Goal: Transaction & Acquisition: Register for event/course

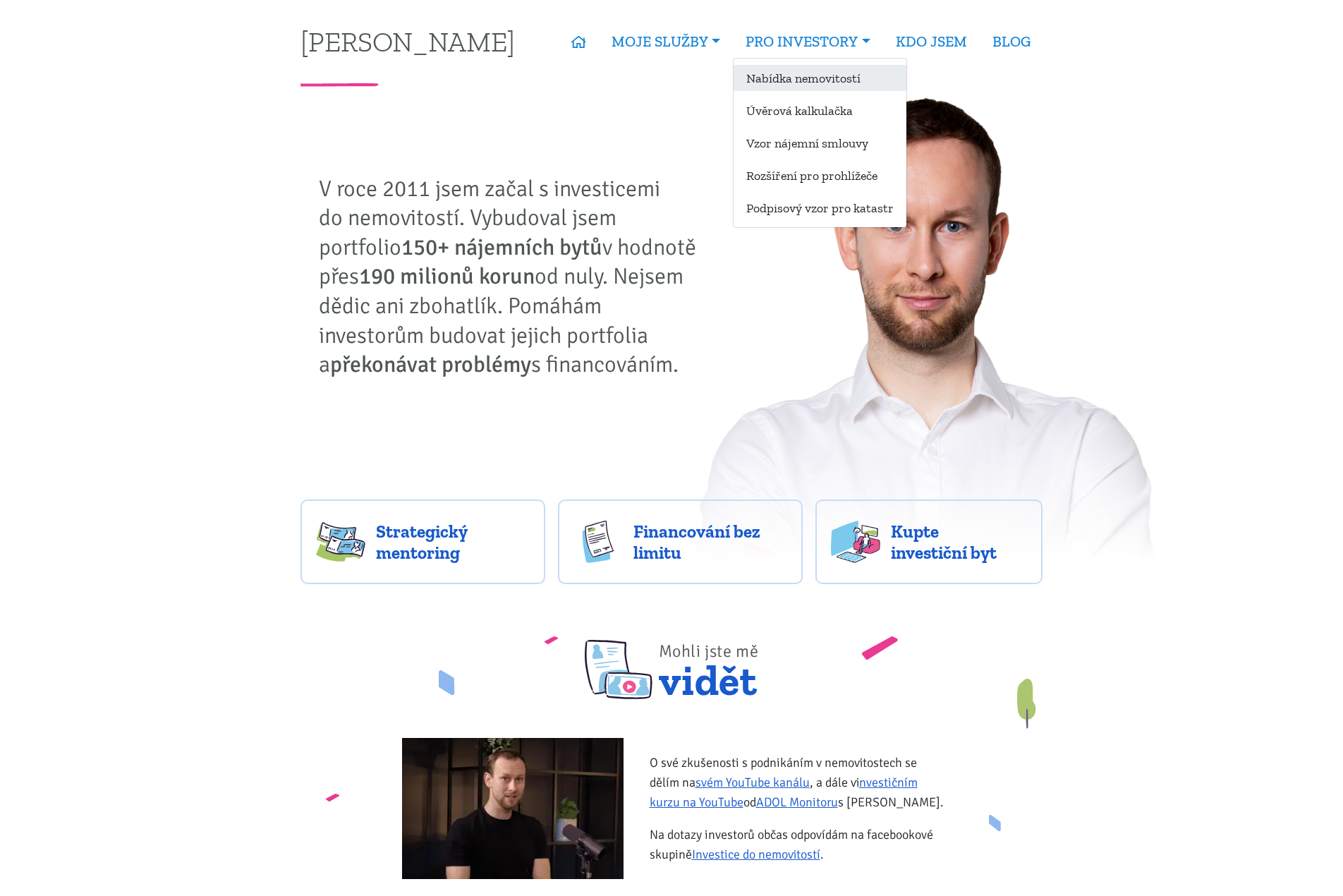
click at [843, 84] on link "Nabídka nemovitostí" at bounding box center [820, 78] width 173 height 26
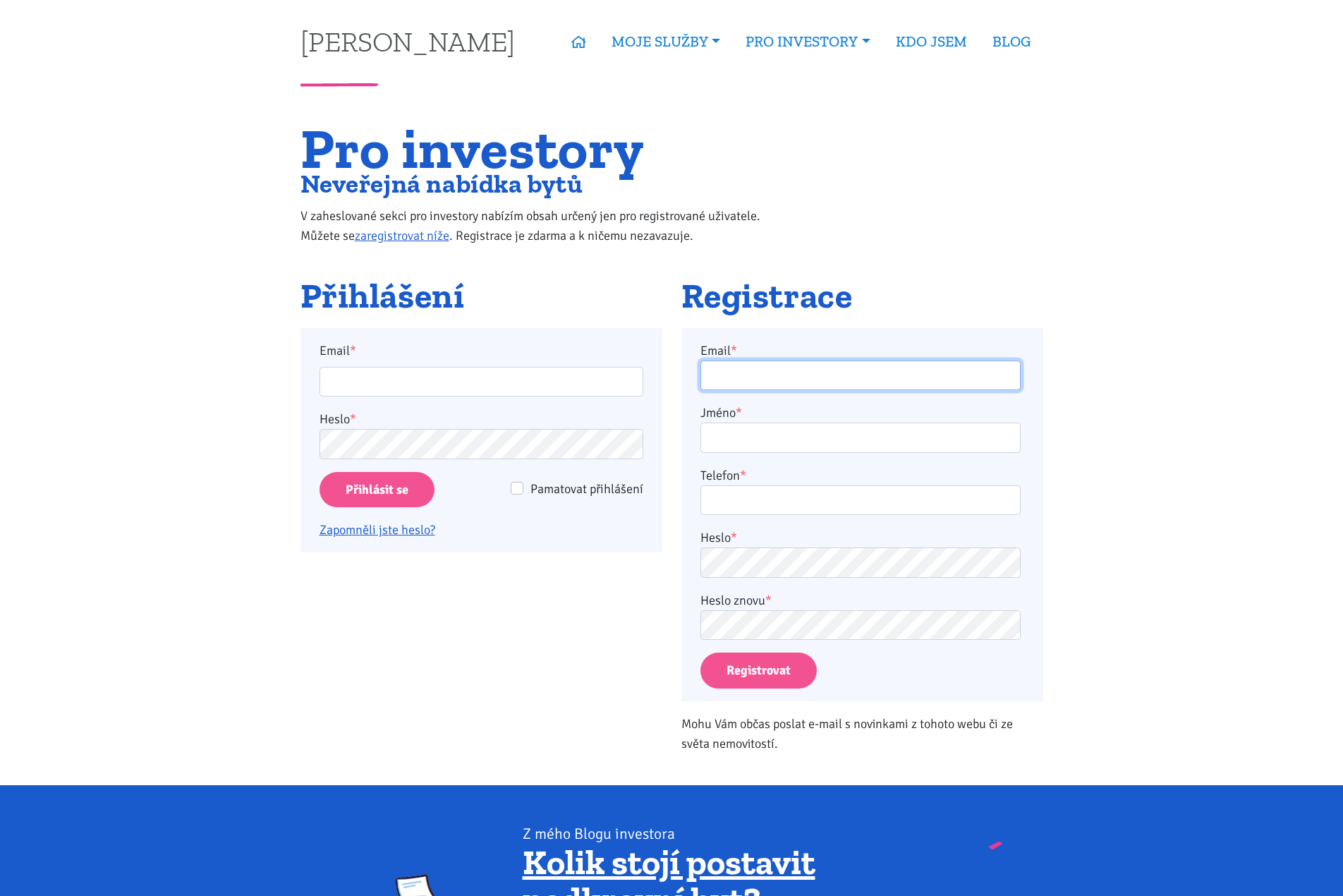
click at [736, 375] on input "Email *" at bounding box center [860, 375] width 320 height 30
type input "[PERSON_NAME][EMAIL_ADDRESS][DOMAIN_NAME]"
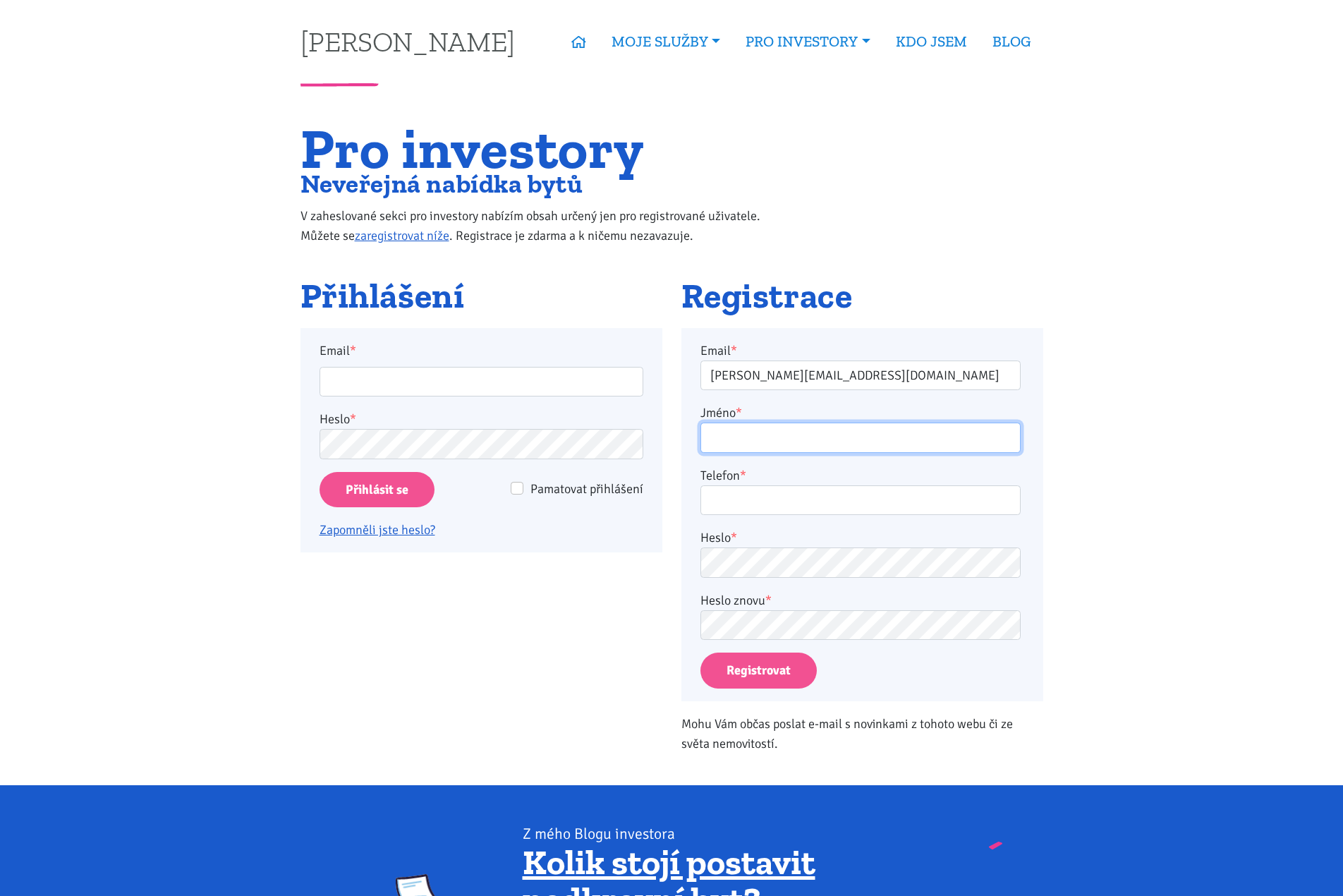
click at [770, 439] on input "Jméno *" at bounding box center [860, 437] width 320 height 30
type input "[PERSON_NAME]"
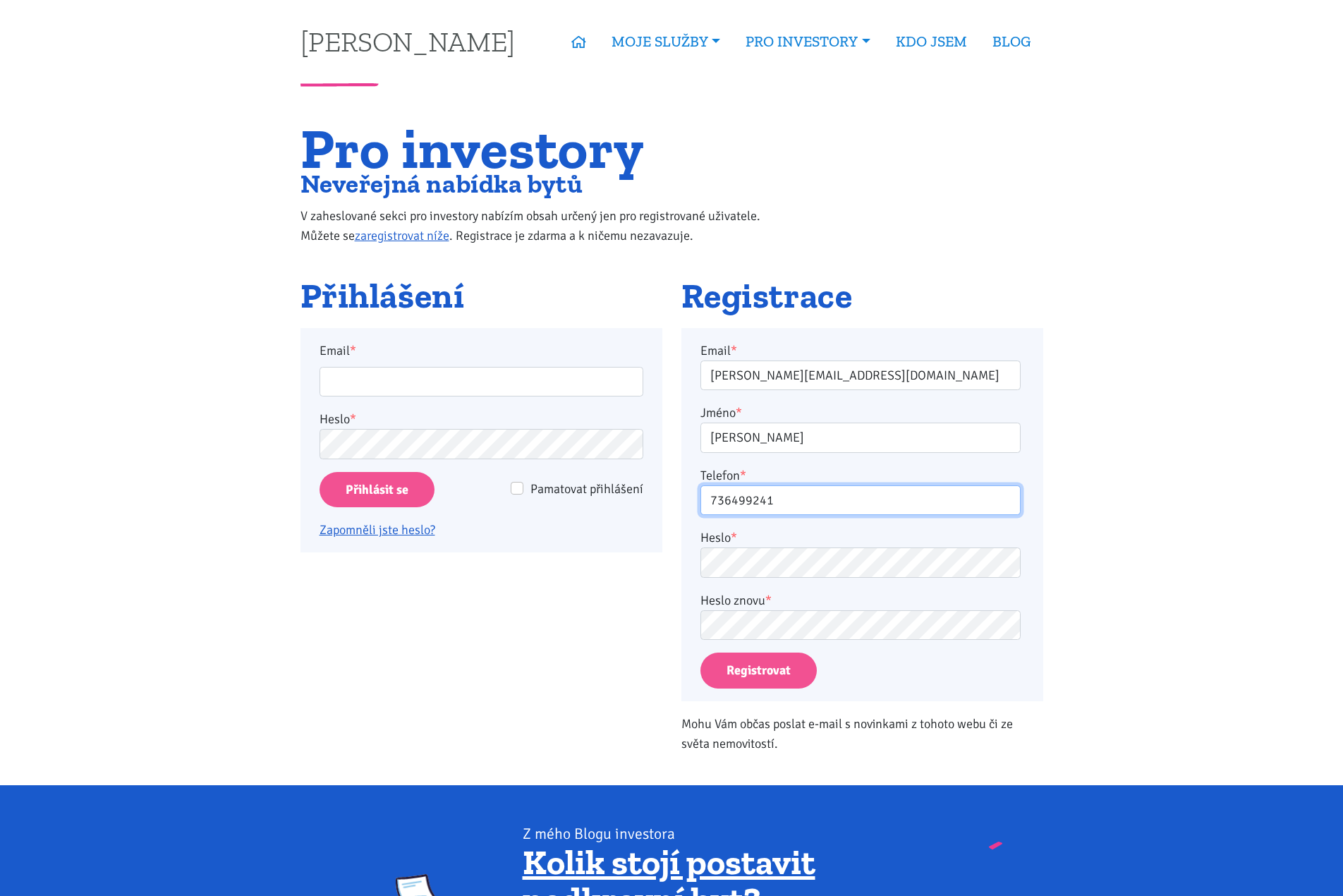
type input "736499241"
click at [777, 674] on button "Registrovat" at bounding box center [759, 671] width 117 height 36
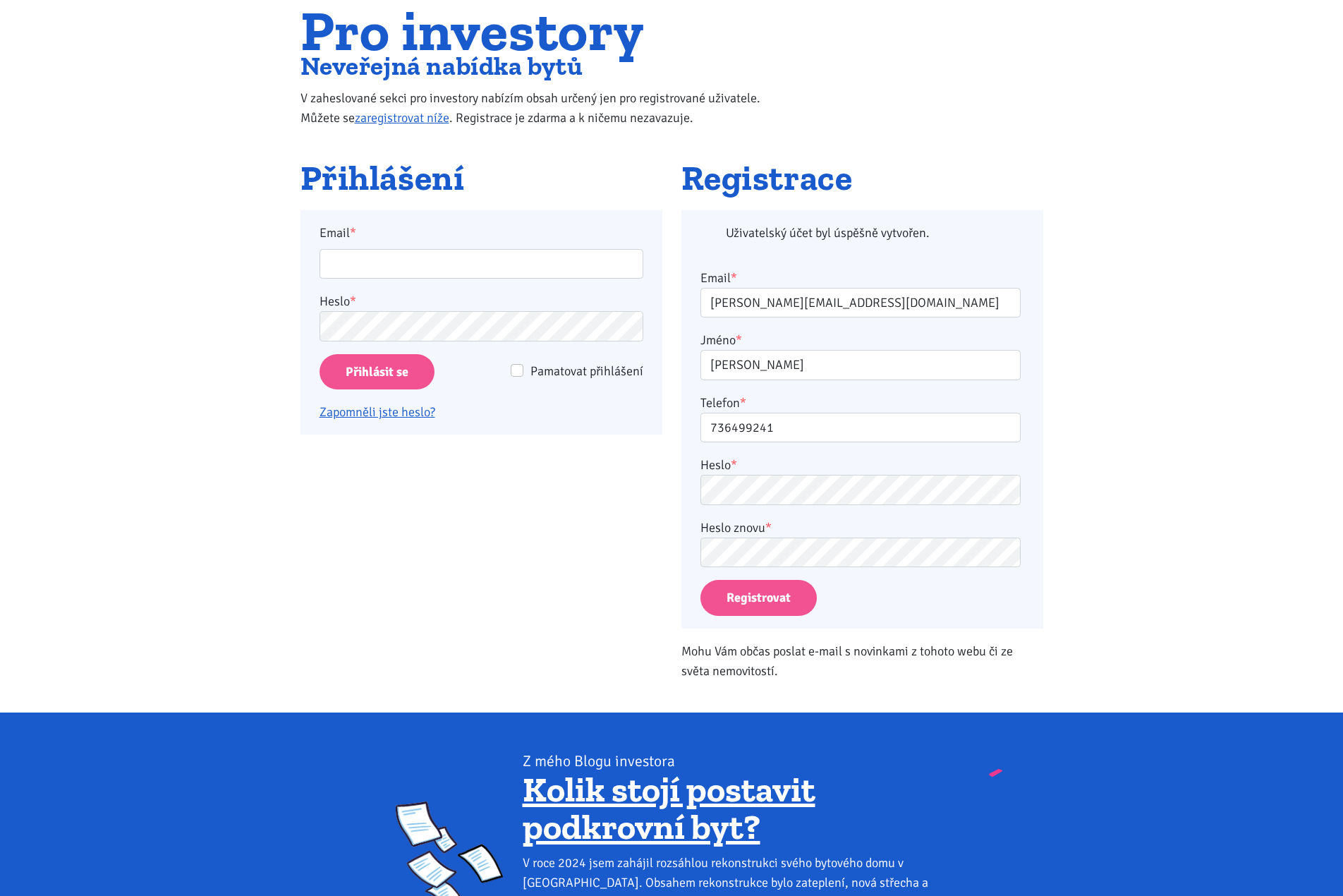
scroll to position [117, 0]
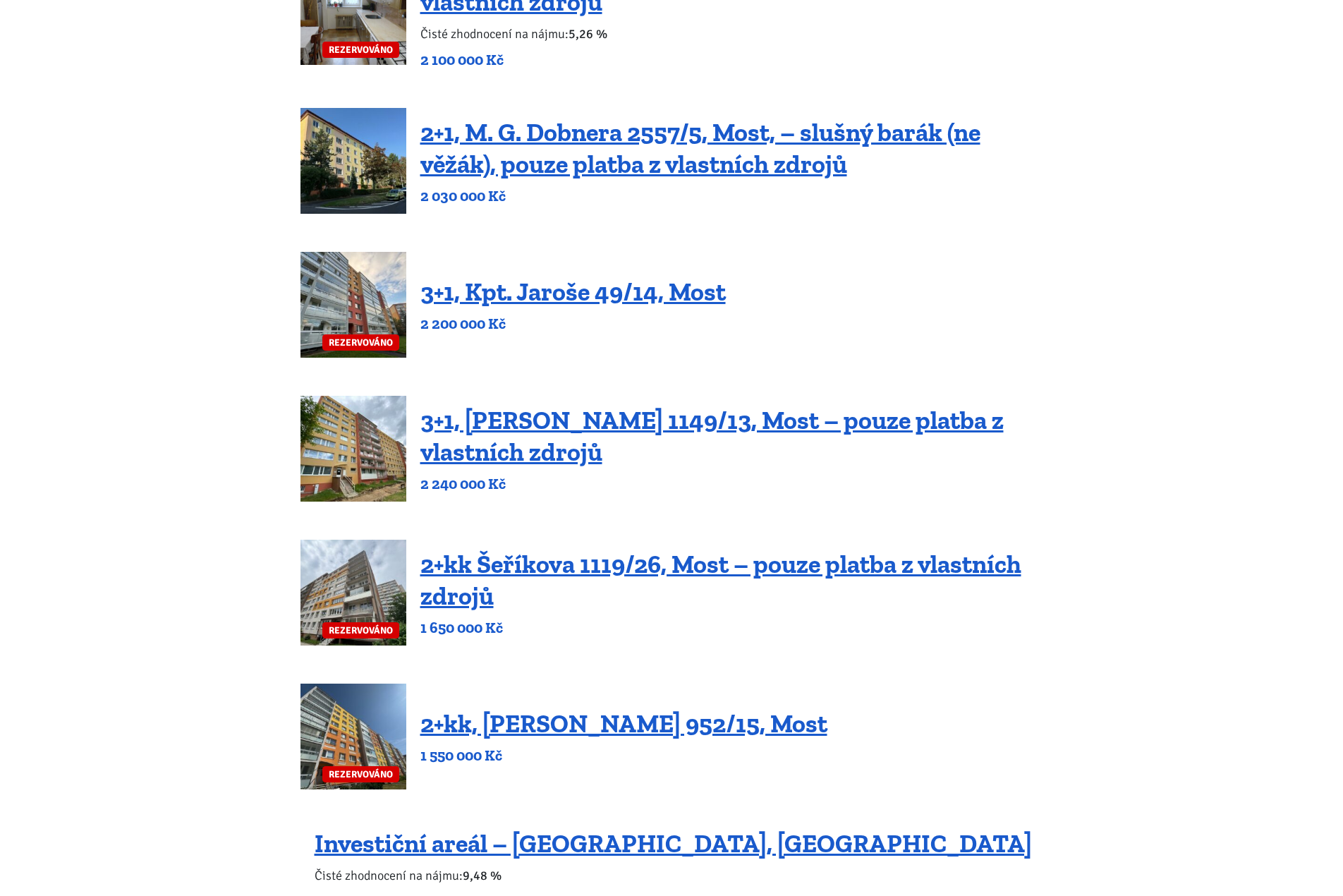
scroll to position [494, 0]
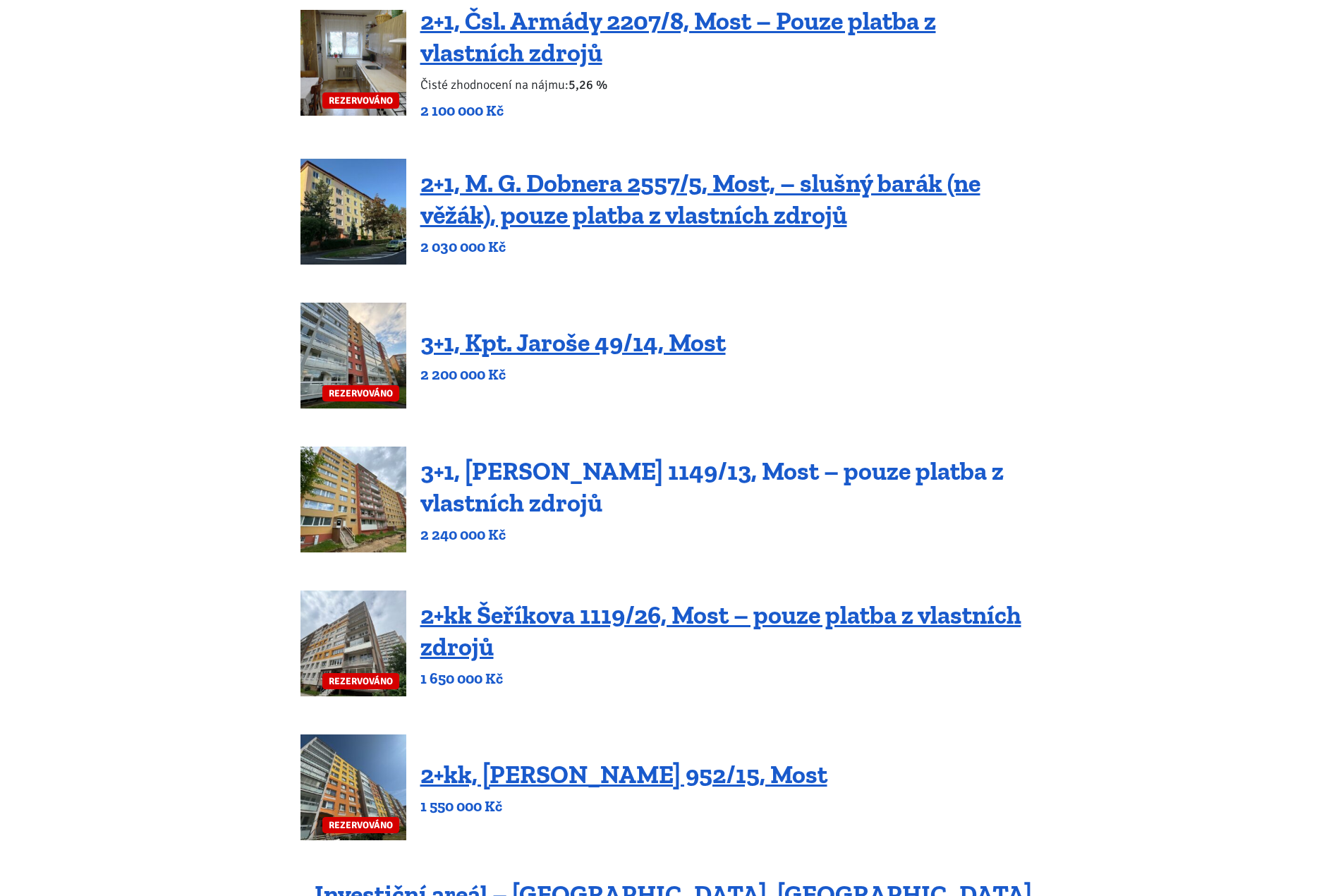
click at [543, 484] on link "3+1, Jaroslava Haška 1149/13, Most – pouze platba z vlastních zdrojů" at bounding box center [711, 487] width 583 height 62
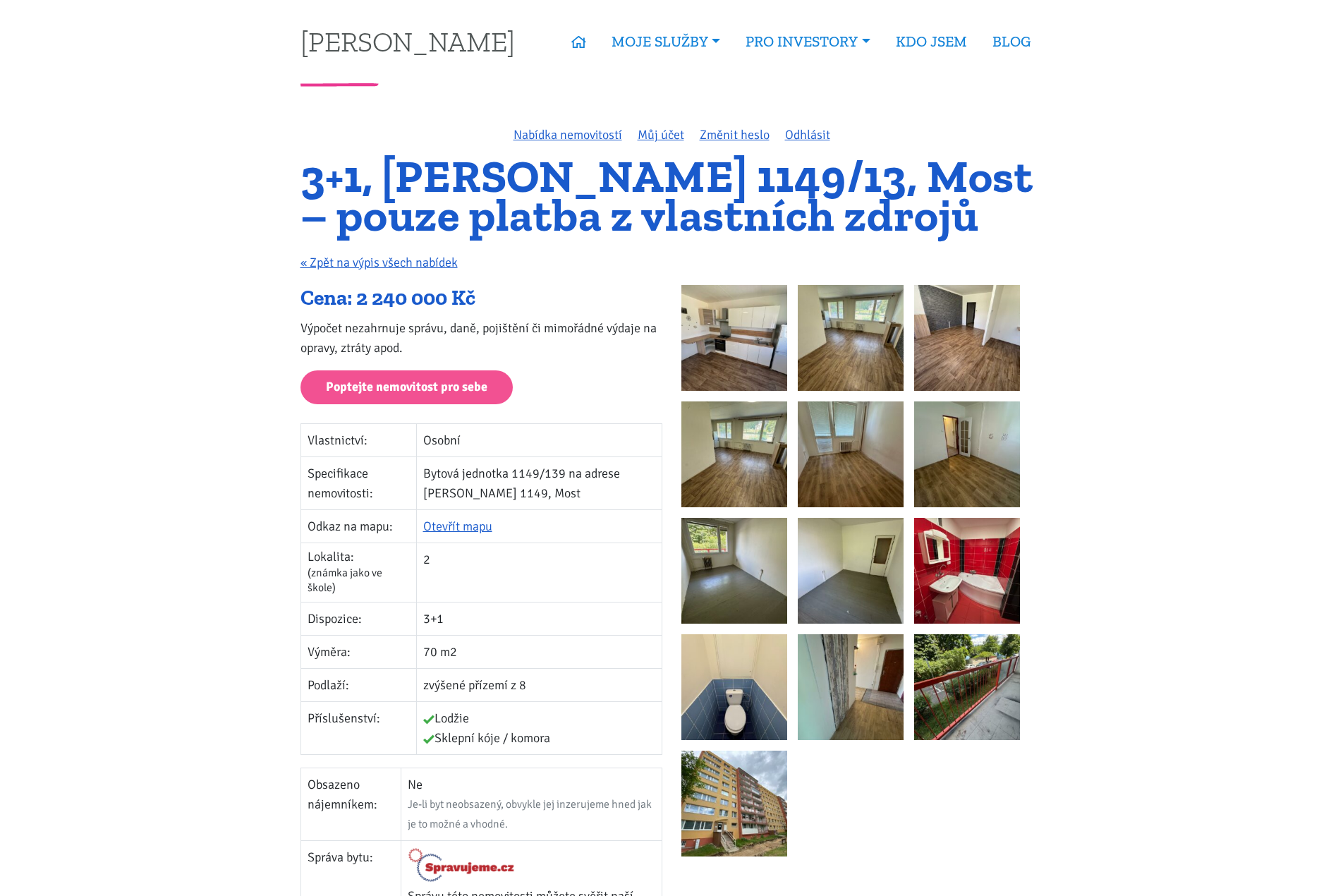
click at [954, 583] on img at bounding box center [967, 571] width 105 height 105
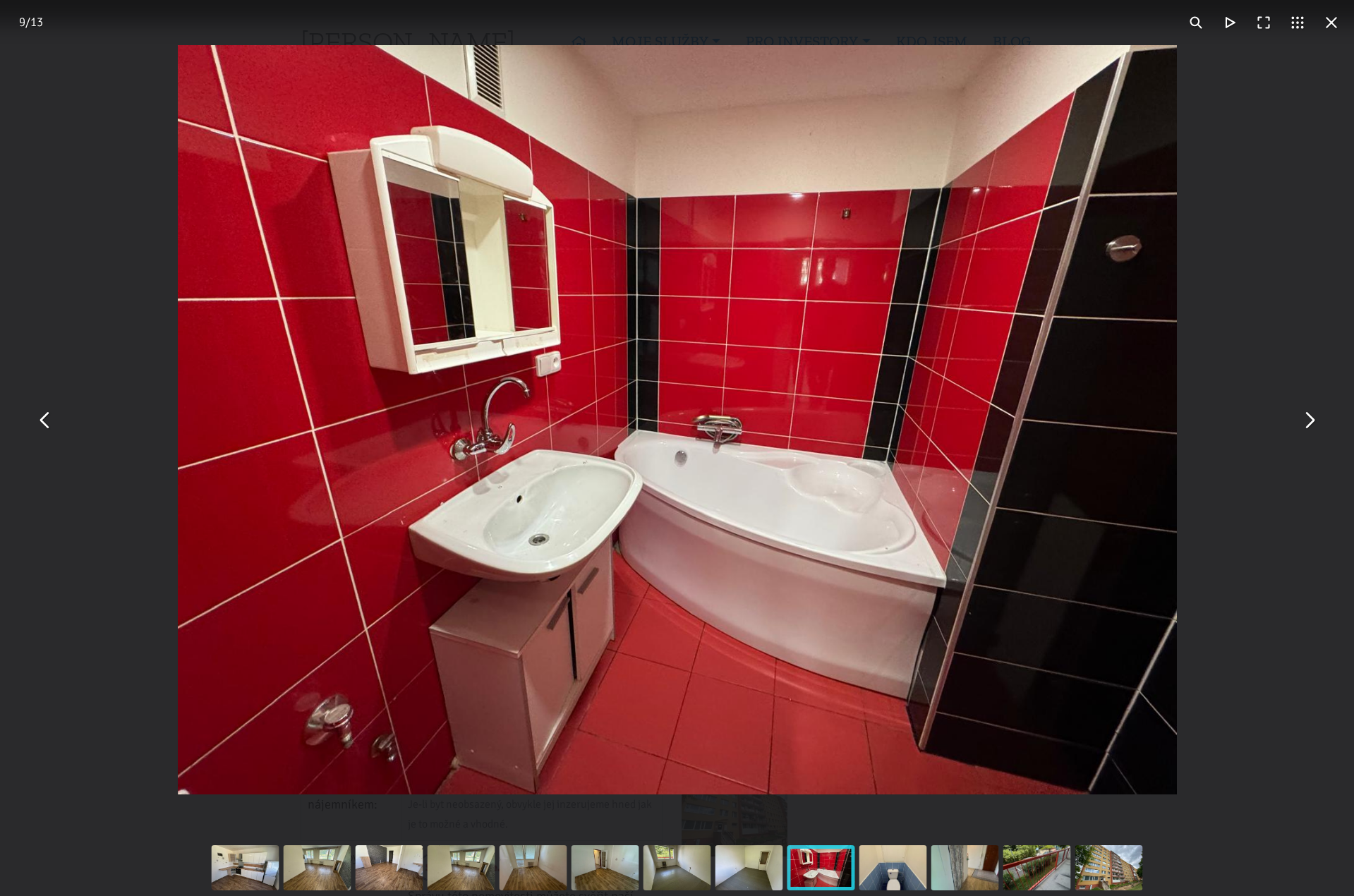
click at [1298, 431] on button "You can close this modal content with the ESC key" at bounding box center [1309, 420] width 34 height 34
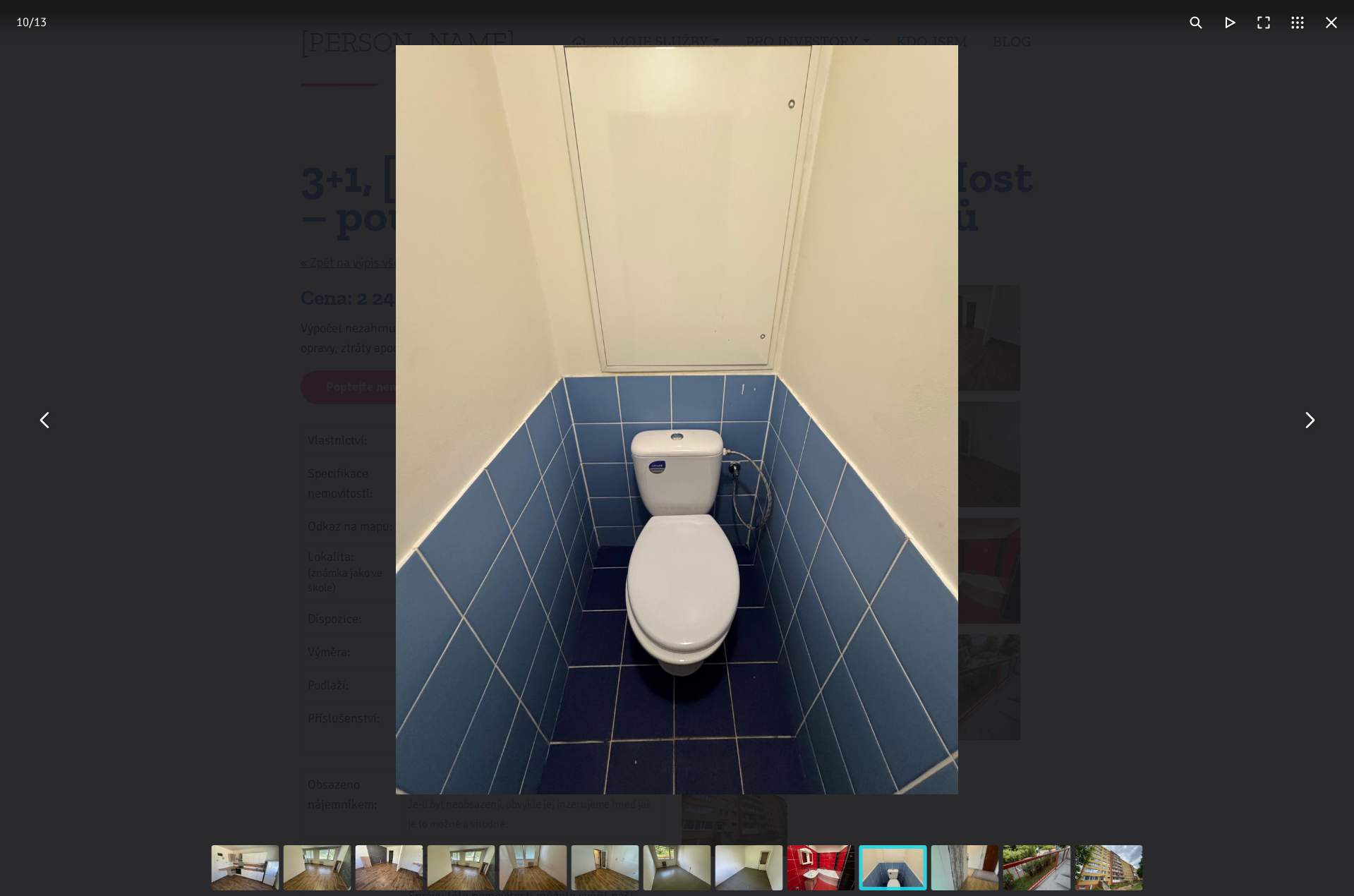
click at [1298, 431] on button "You can close this modal content with the ESC key" at bounding box center [1309, 420] width 34 height 34
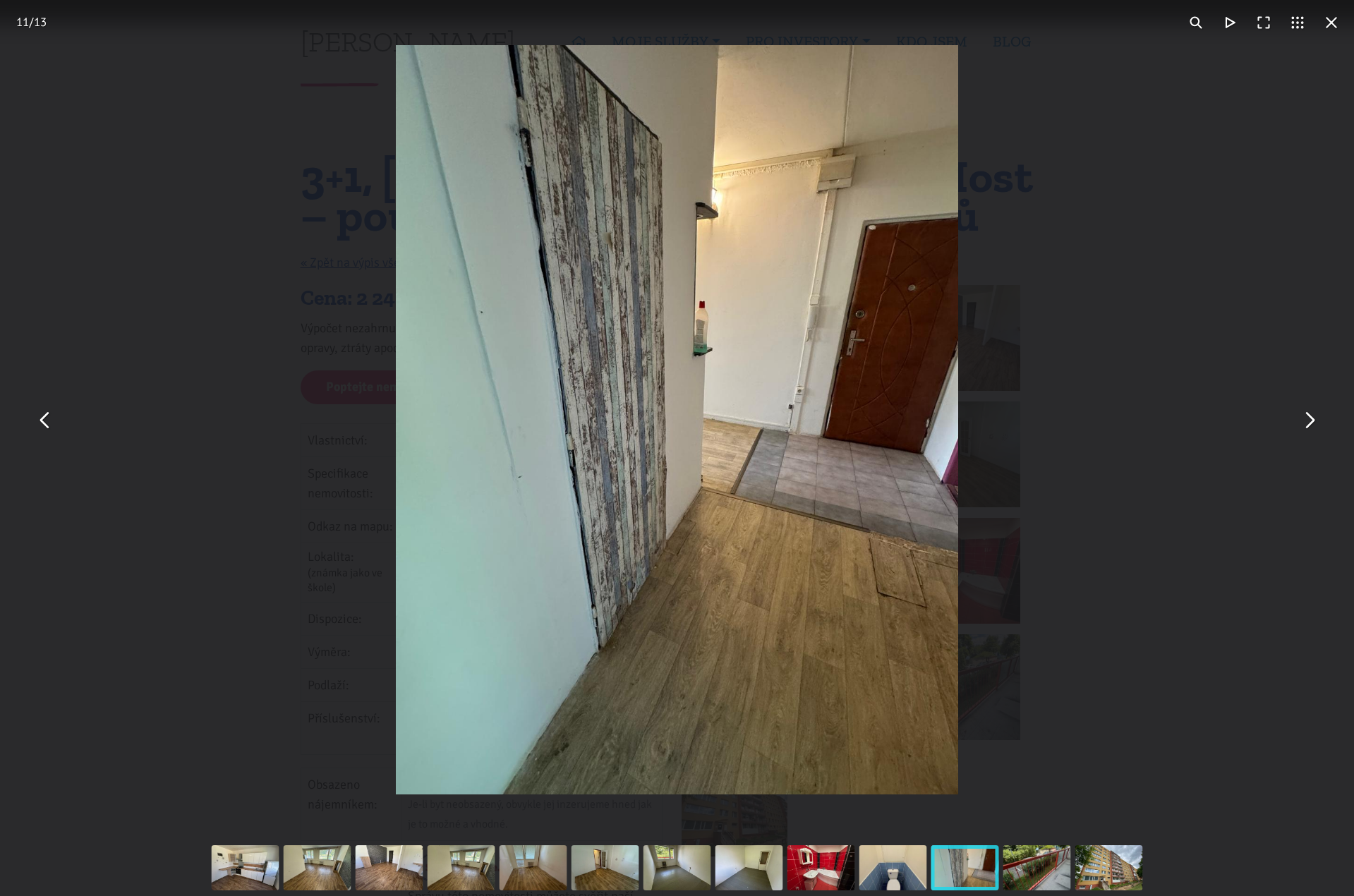
click at [1298, 431] on button "You can close this modal content with the ESC key" at bounding box center [1309, 420] width 34 height 34
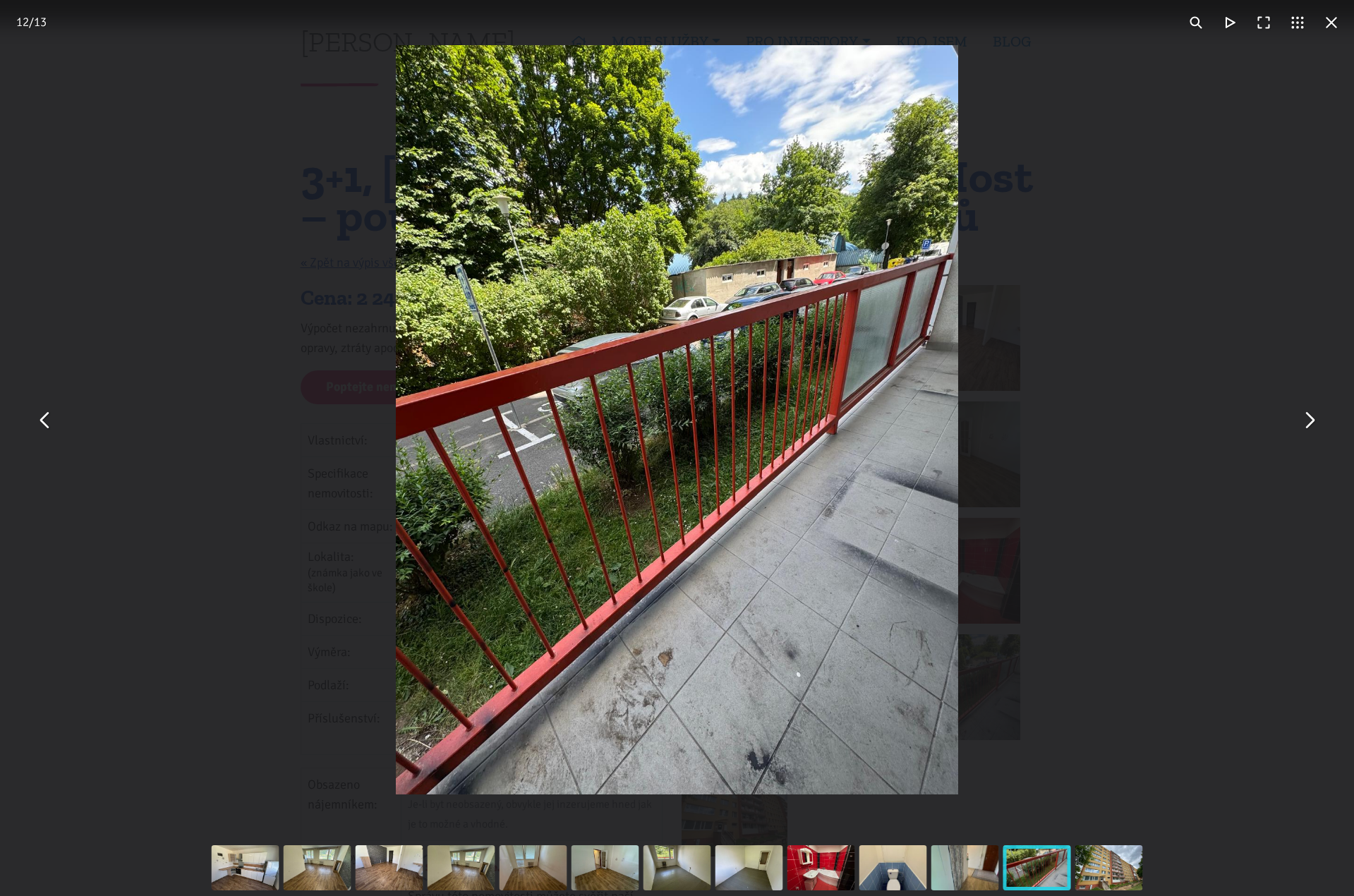
click at [1298, 431] on button "You can close this modal content with the ESC key" at bounding box center [1309, 420] width 34 height 34
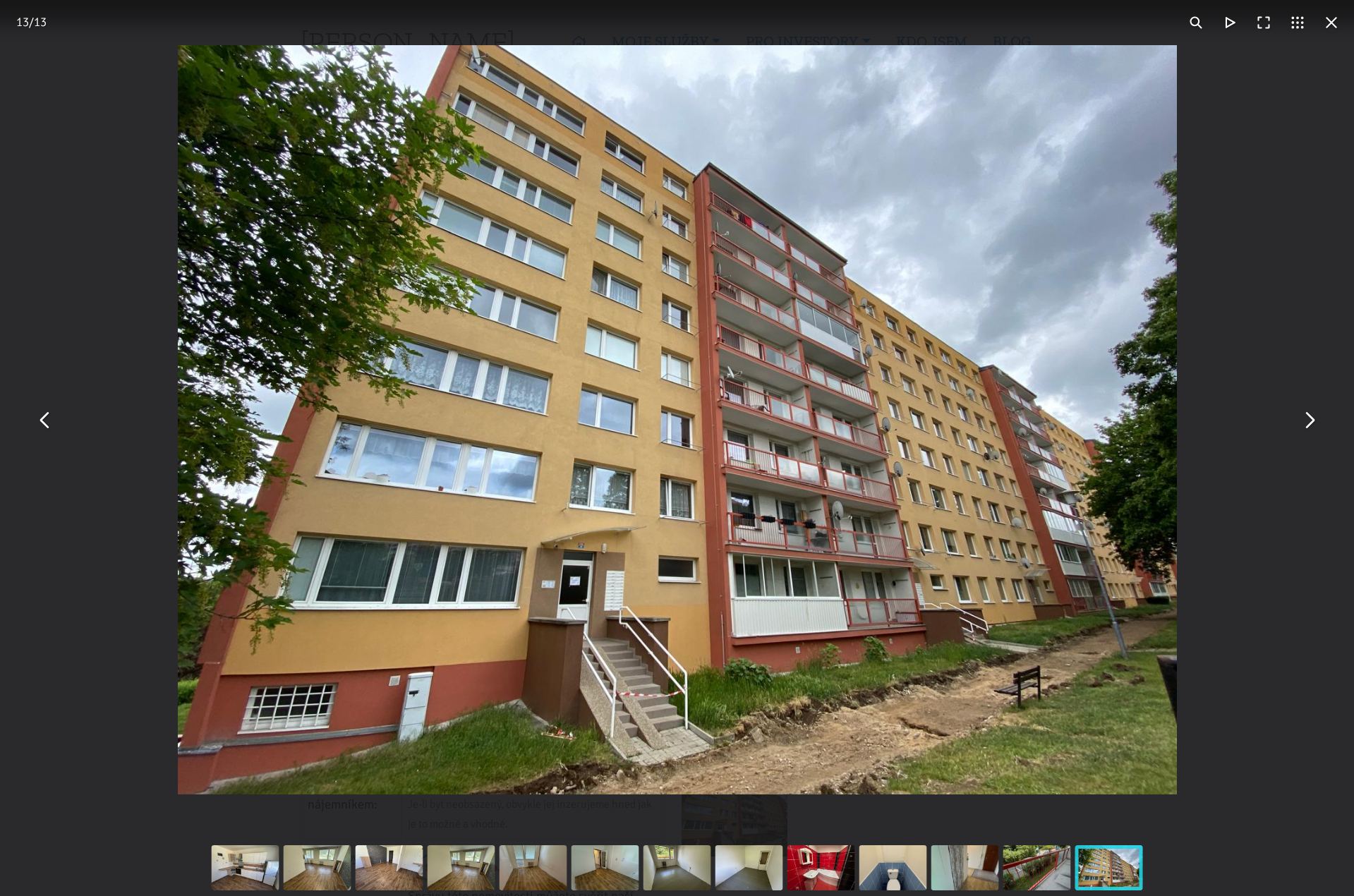
click at [1298, 431] on button "You can close this modal content with the ESC key" at bounding box center [1309, 420] width 34 height 34
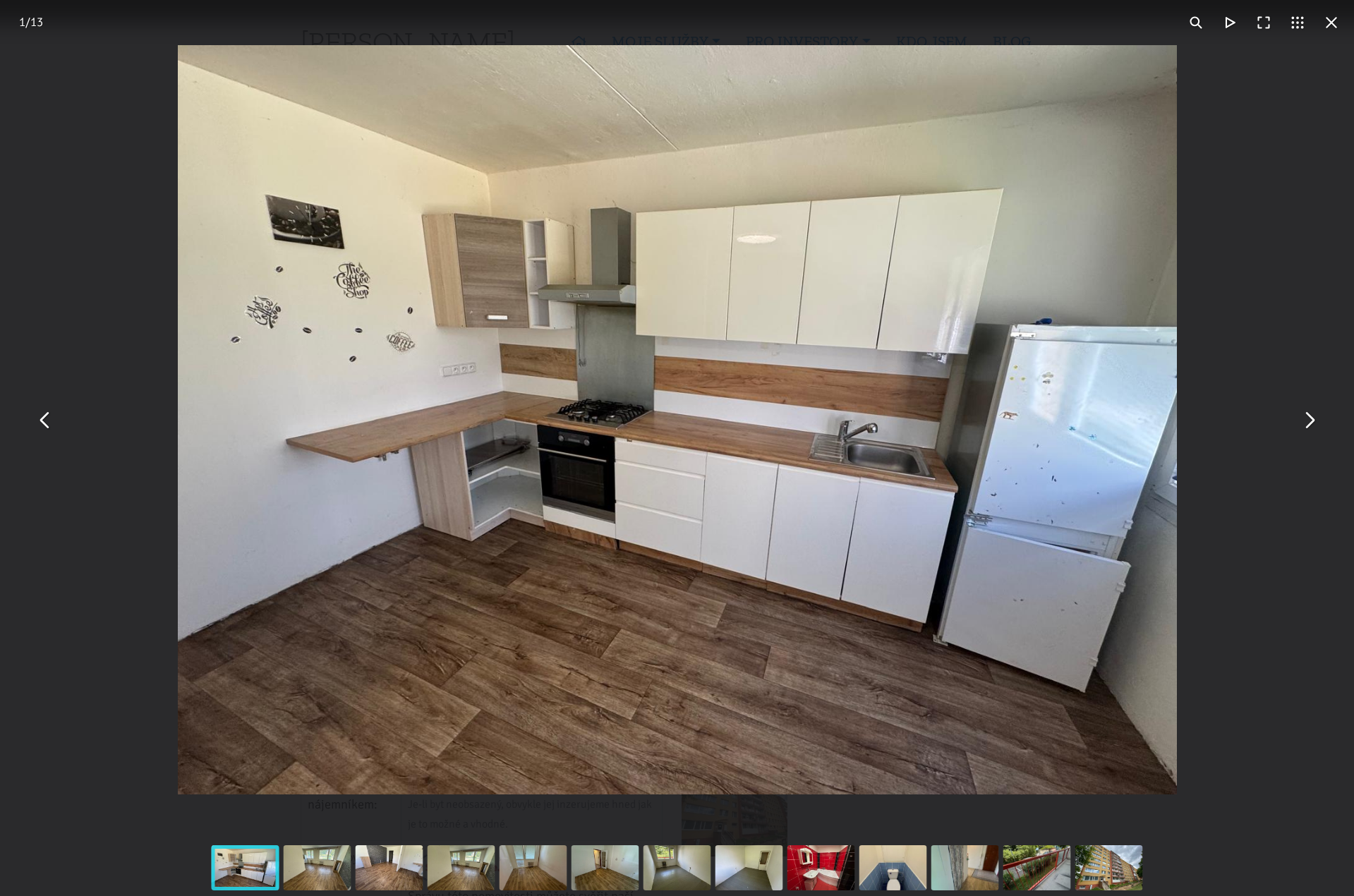
click at [1309, 423] on button "You can close this modal content with the ESC key" at bounding box center [1309, 420] width 34 height 34
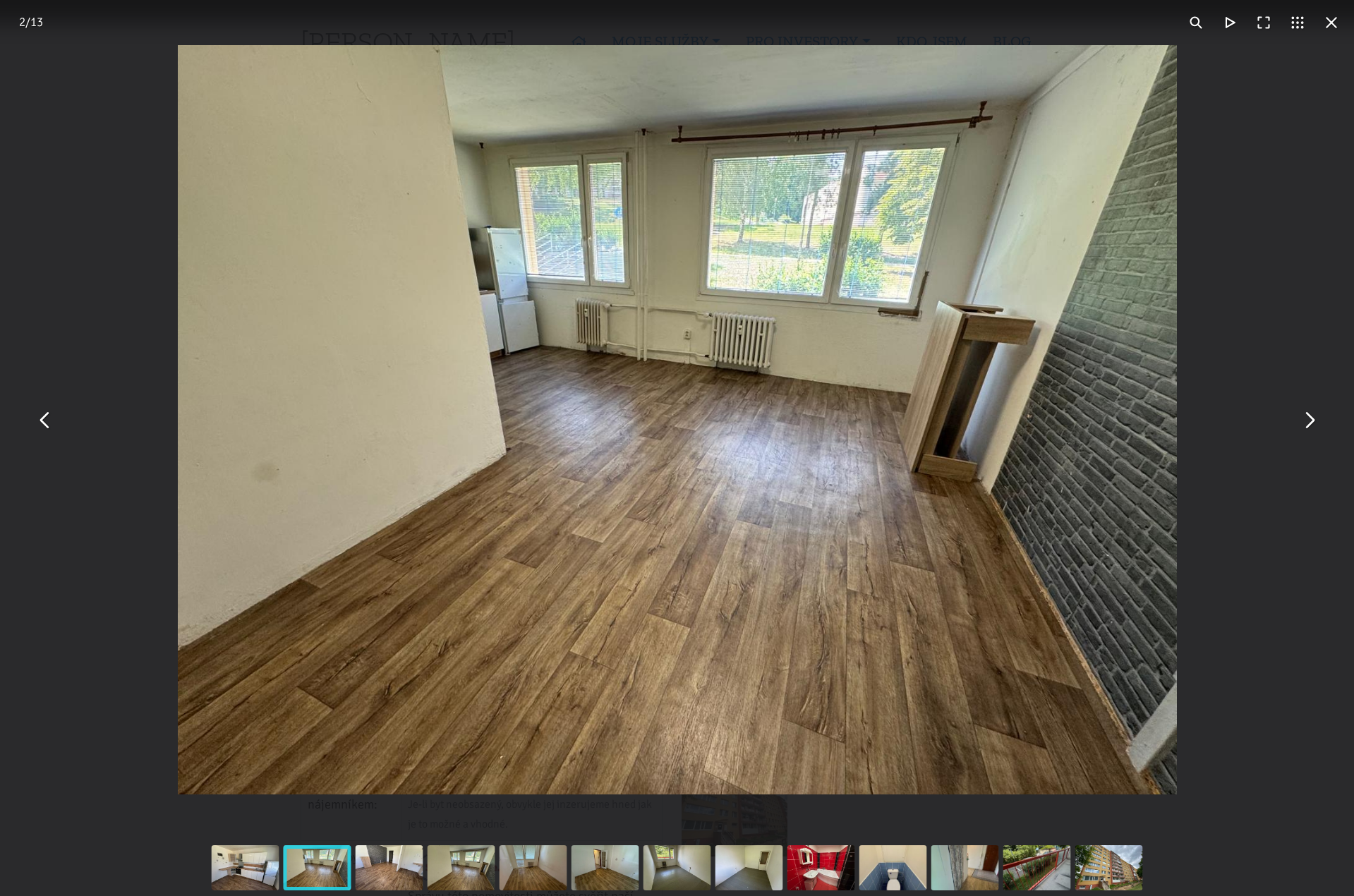
click at [1309, 423] on button "You can close this modal content with the ESC key" at bounding box center [1309, 420] width 34 height 34
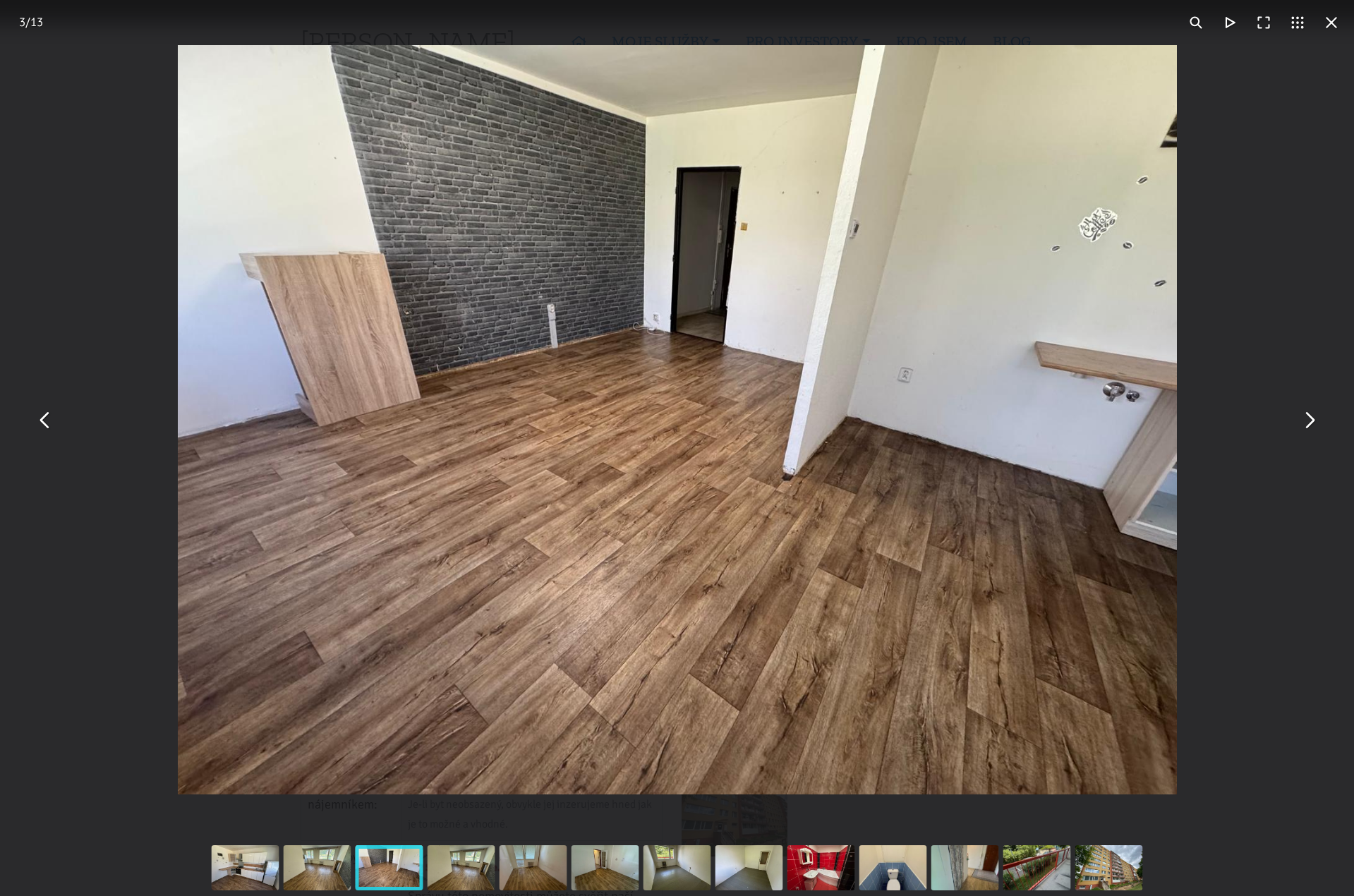
click at [1309, 423] on button "You can close this modal content with the ESC key" at bounding box center [1309, 420] width 34 height 34
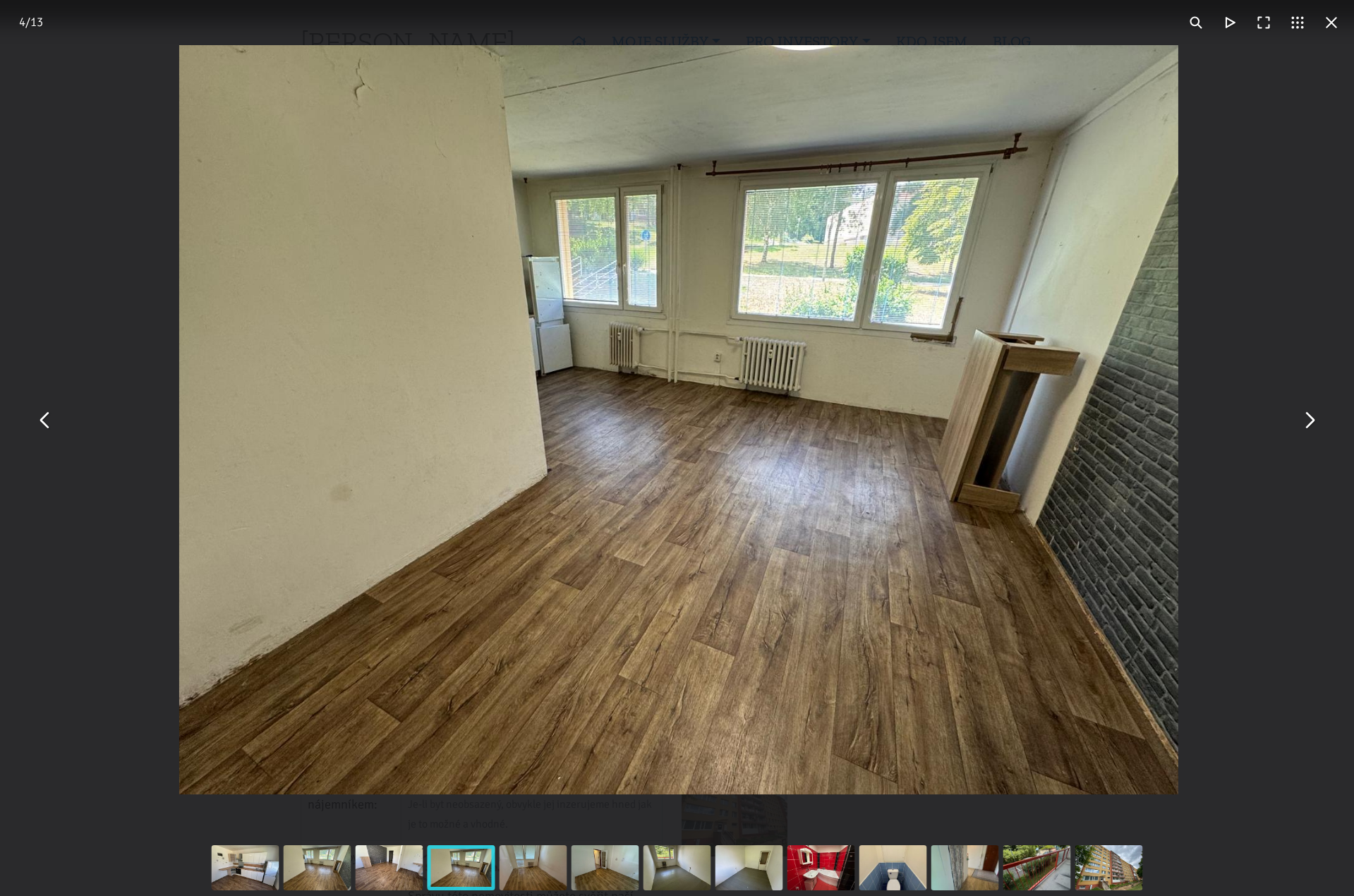
click at [1309, 423] on button "You can close this modal content with the ESC key" at bounding box center [1309, 420] width 34 height 34
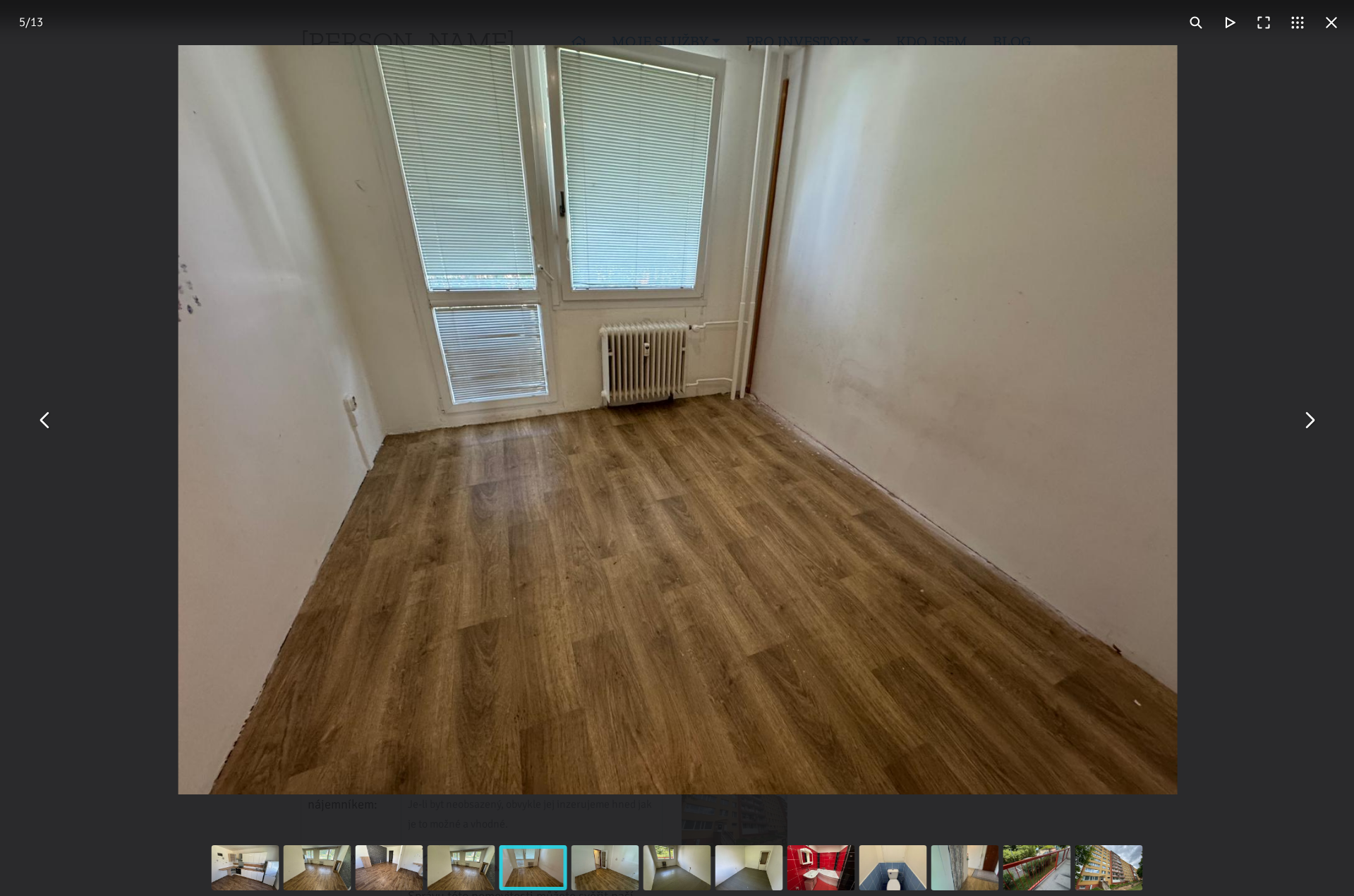
click at [1310, 425] on button "You can close this modal content with the ESC key" at bounding box center [1309, 420] width 34 height 34
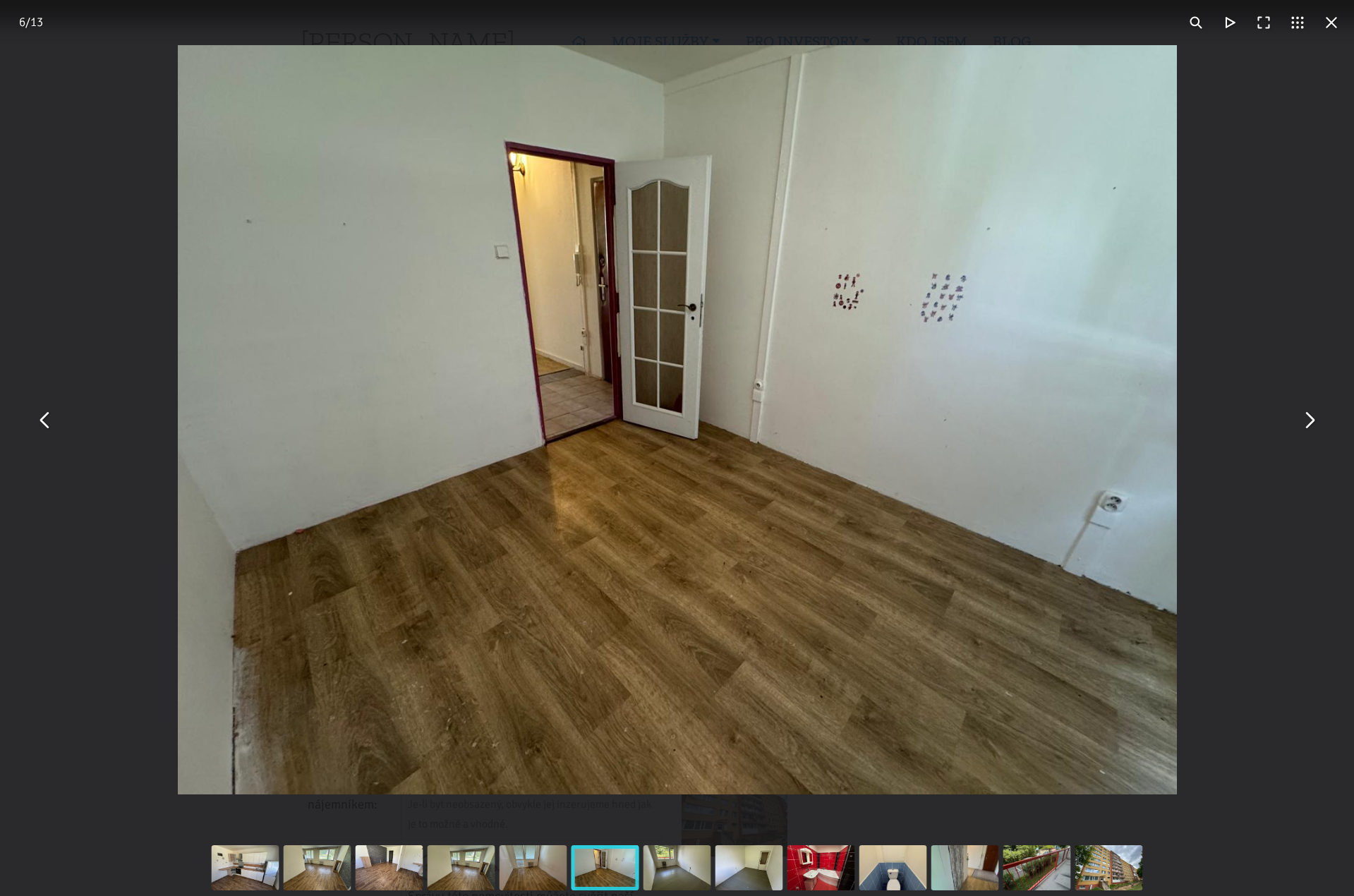
click at [1332, 24] on button "You can close this modal content with the ESC key" at bounding box center [1332, 23] width 34 height 34
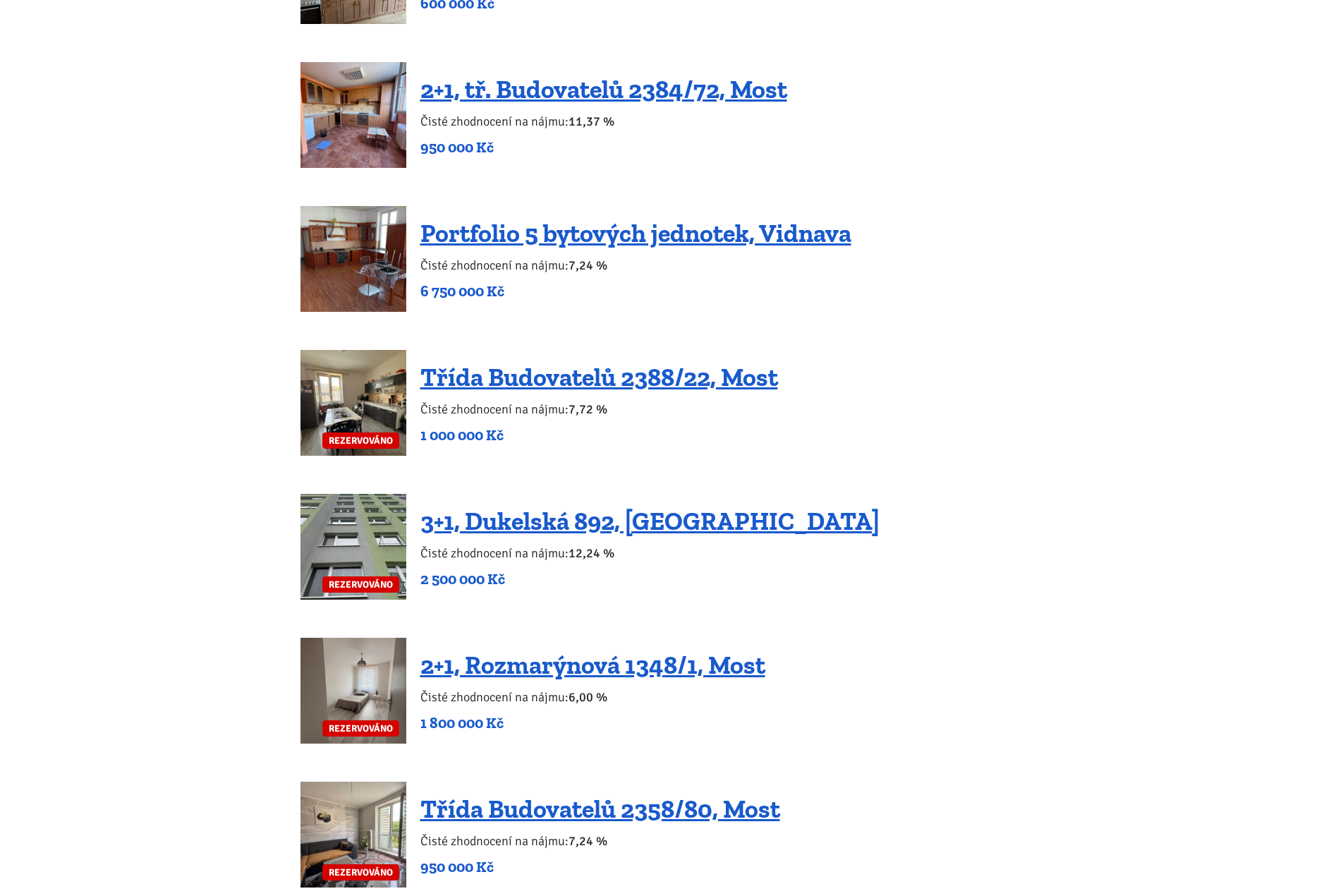
scroll to position [2681, 0]
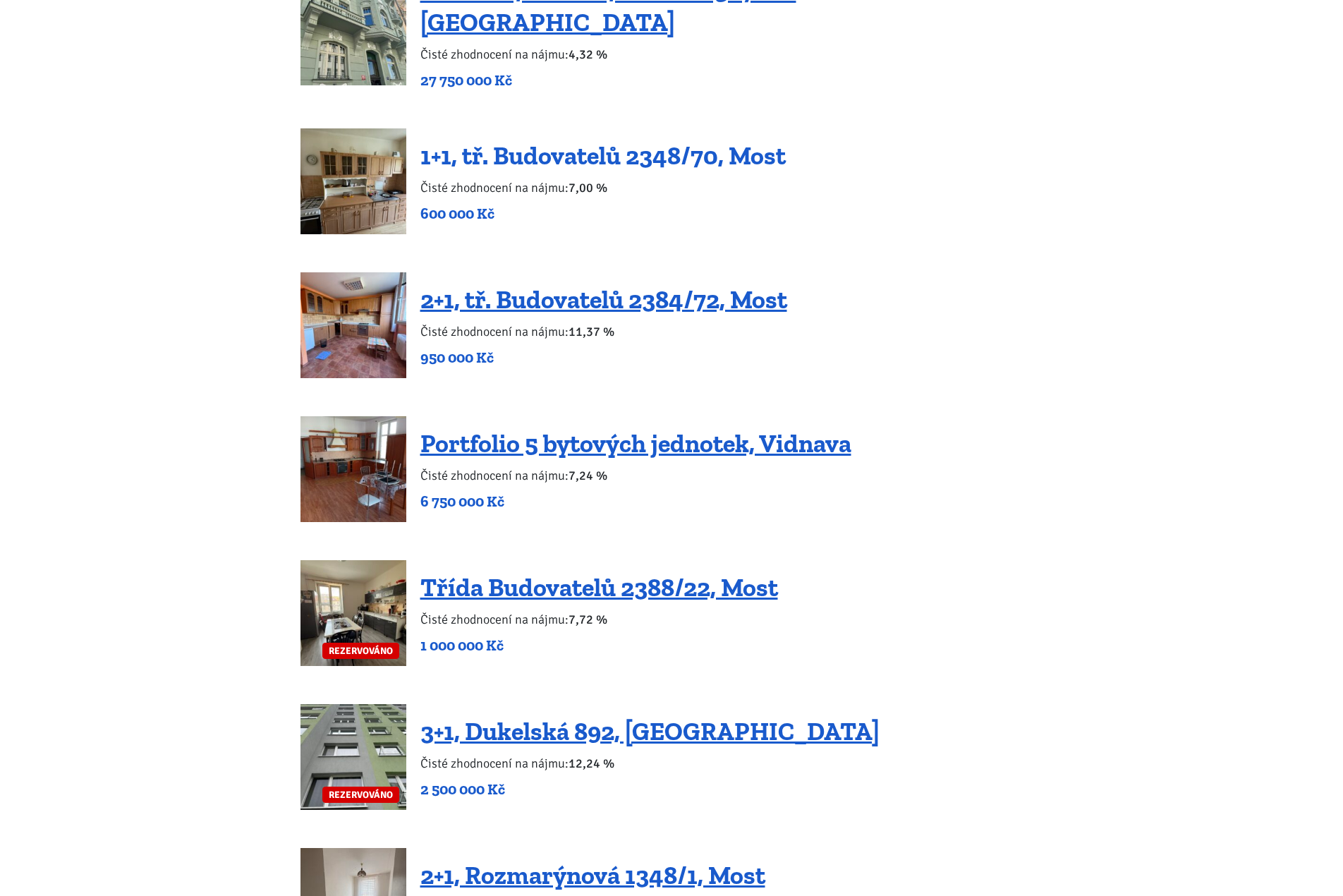
click at [471, 140] on link "1+1, tř. Budovatelů 2348/70, Most" at bounding box center [603, 155] width 366 height 30
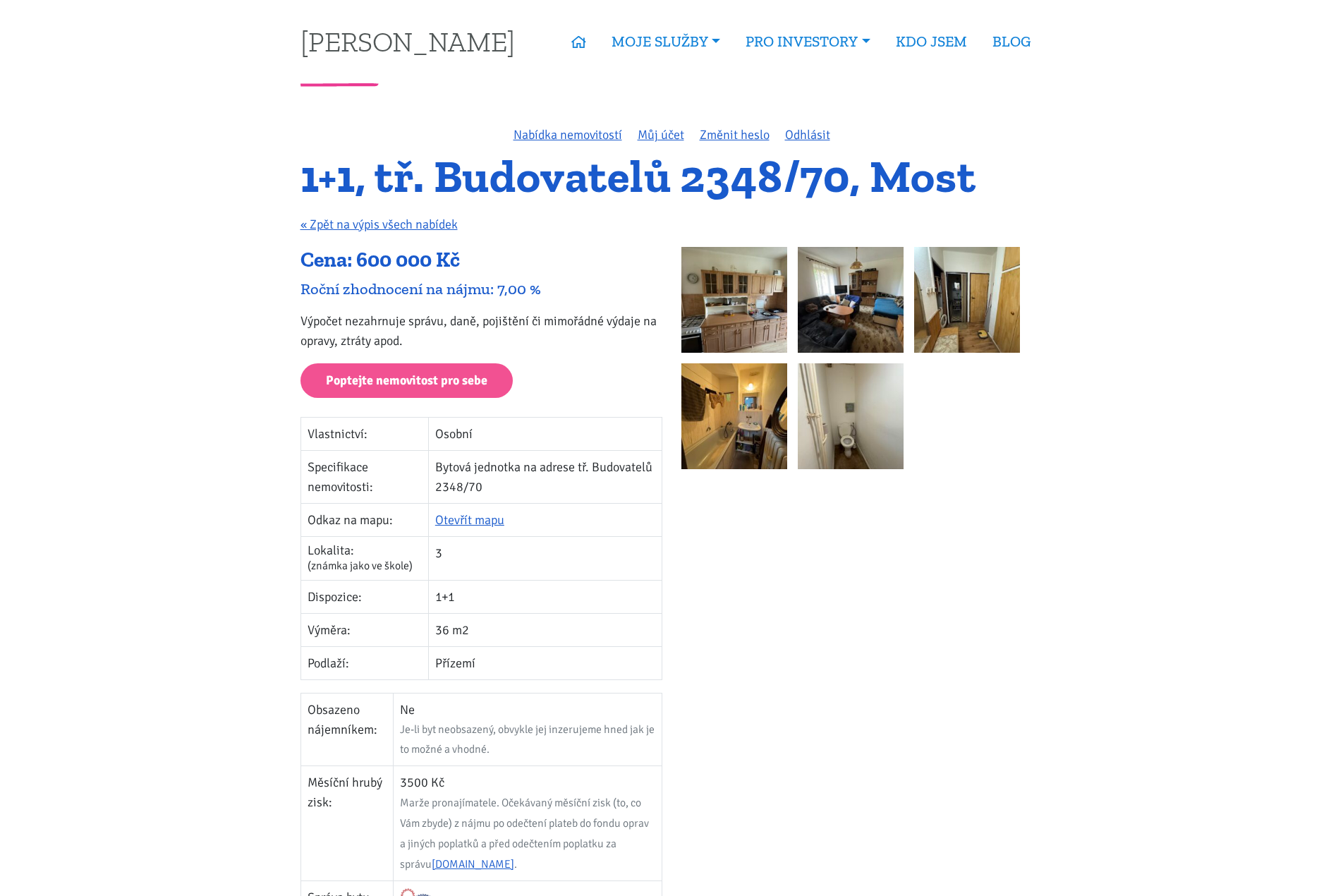
click at [737, 312] on img at bounding box center [734, 299] width 105 height 105
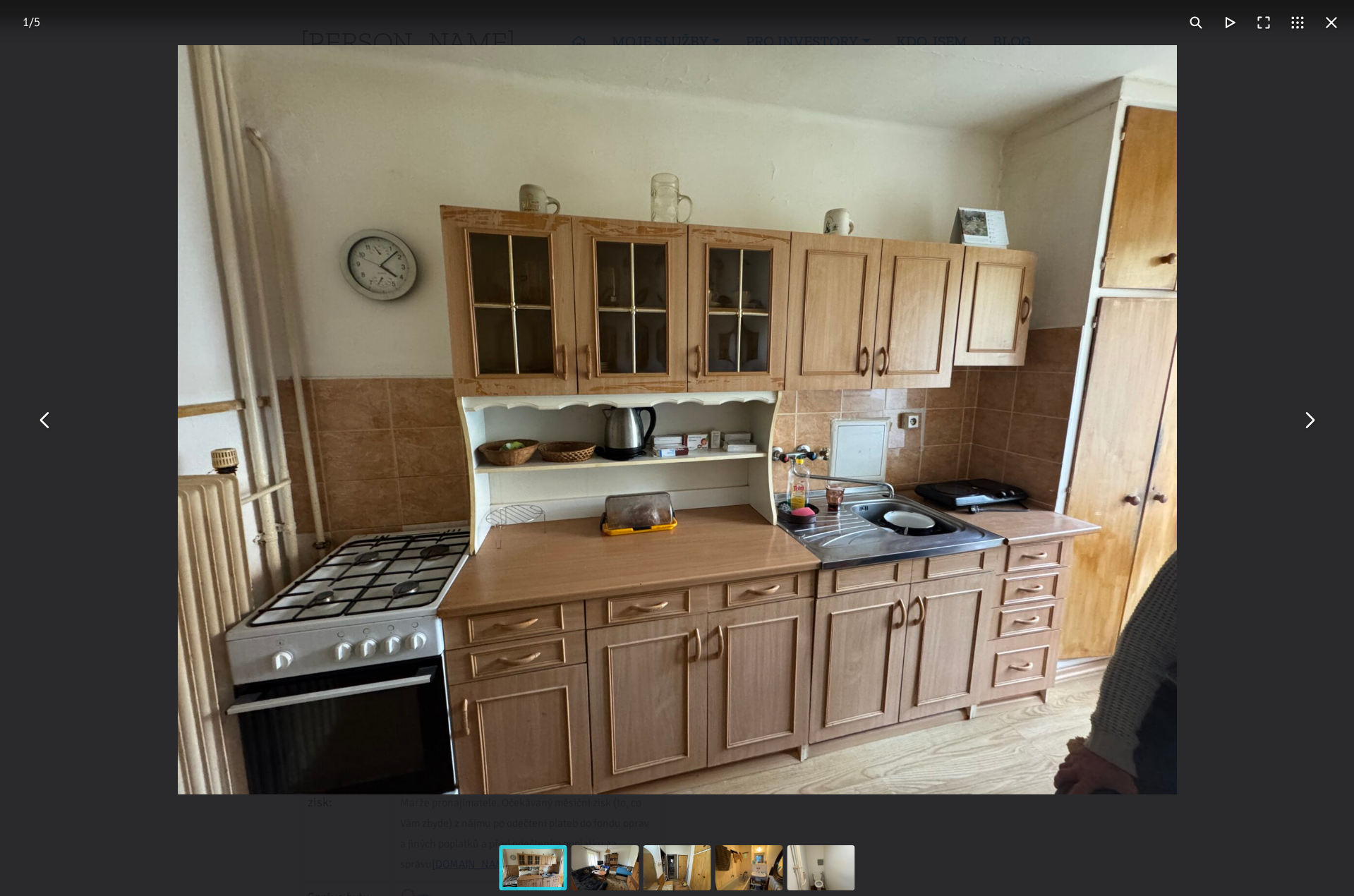
click at [1316, 427] on button "You can close this modal content with the ESC key" at bounding box center [1309, 420] width 34 height 34
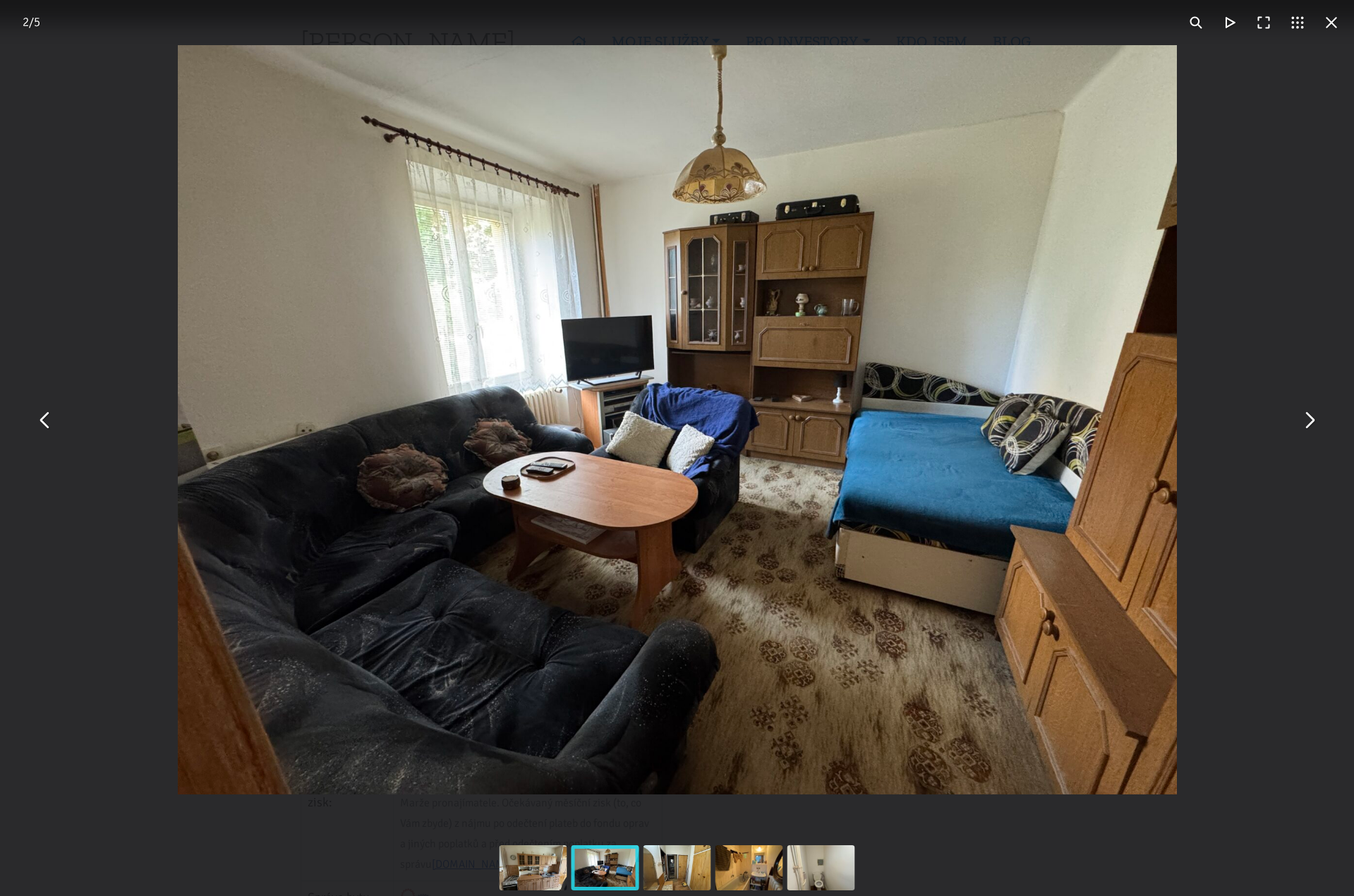
click at [1313, 425] on button "You can close this modal content with the ESC key" at bounding box center [1309, 420] width 34 height 34
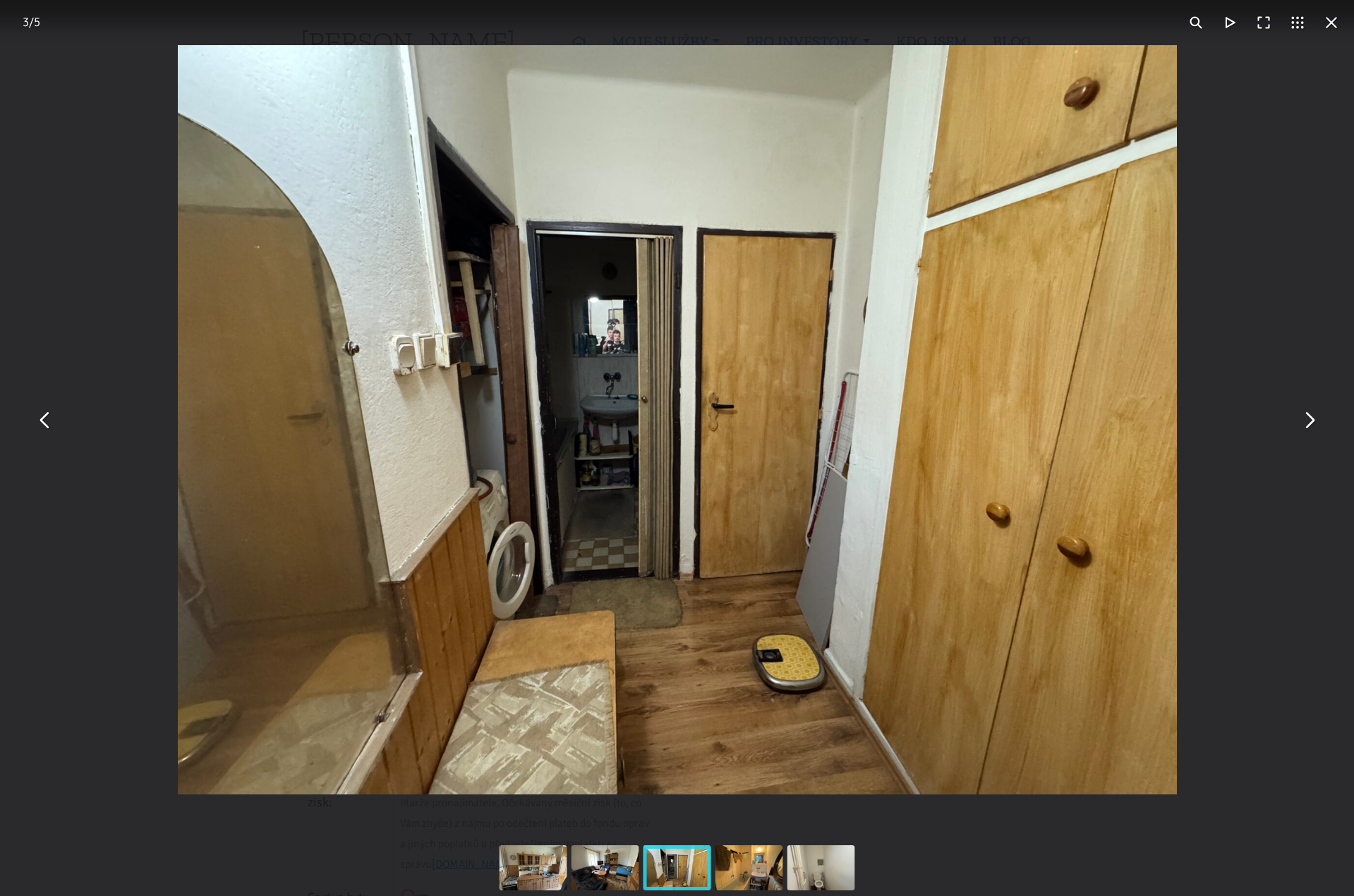
click at [1312, 423] on button "You can close this modal content with the ESC key" at bounding box center [1309, 420] width 34 height 34
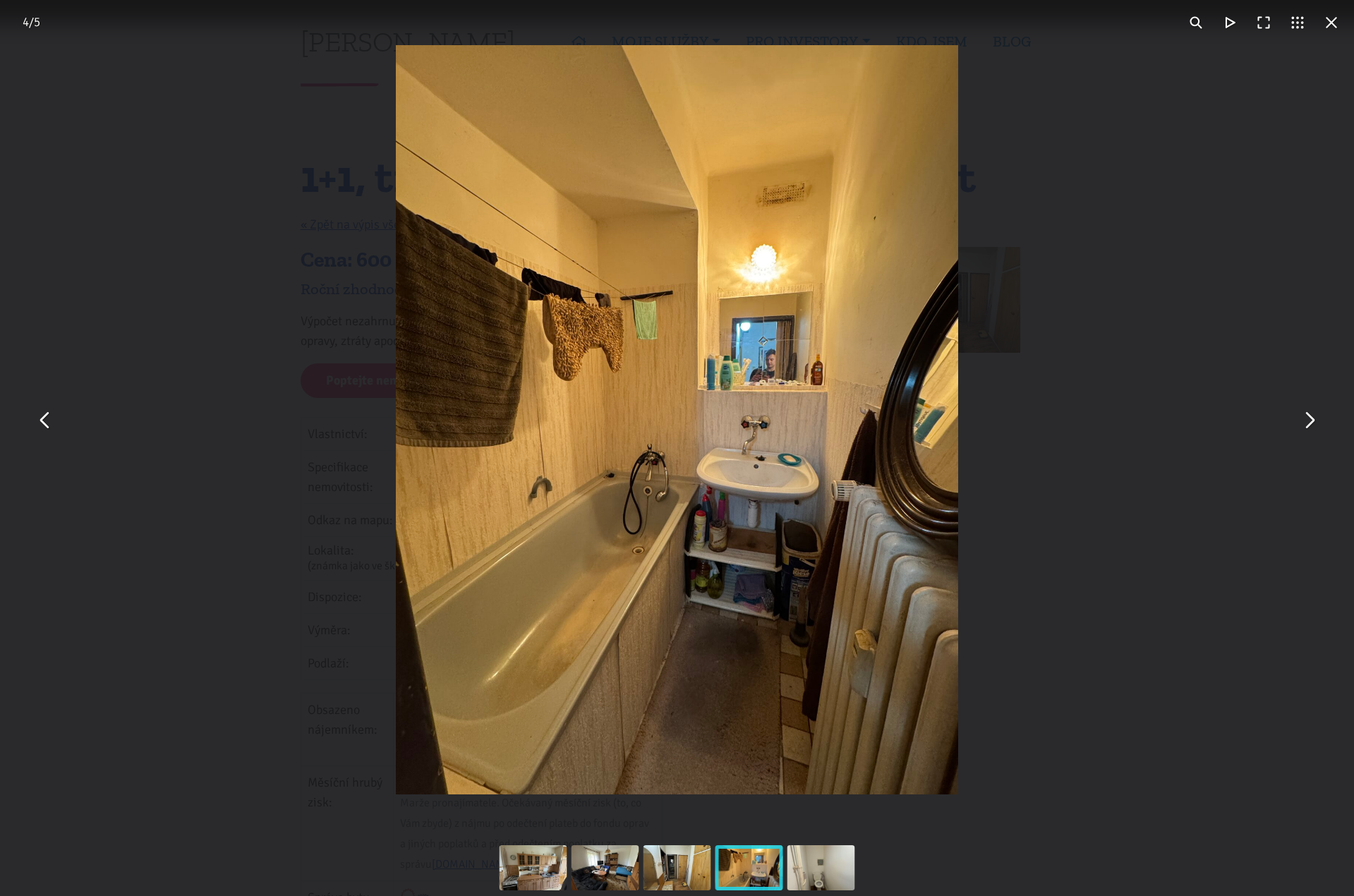
click at [1312, 423] on button "You can close this modal content with the ESC key" at bounding box center [1309, 420] width 34 height 34
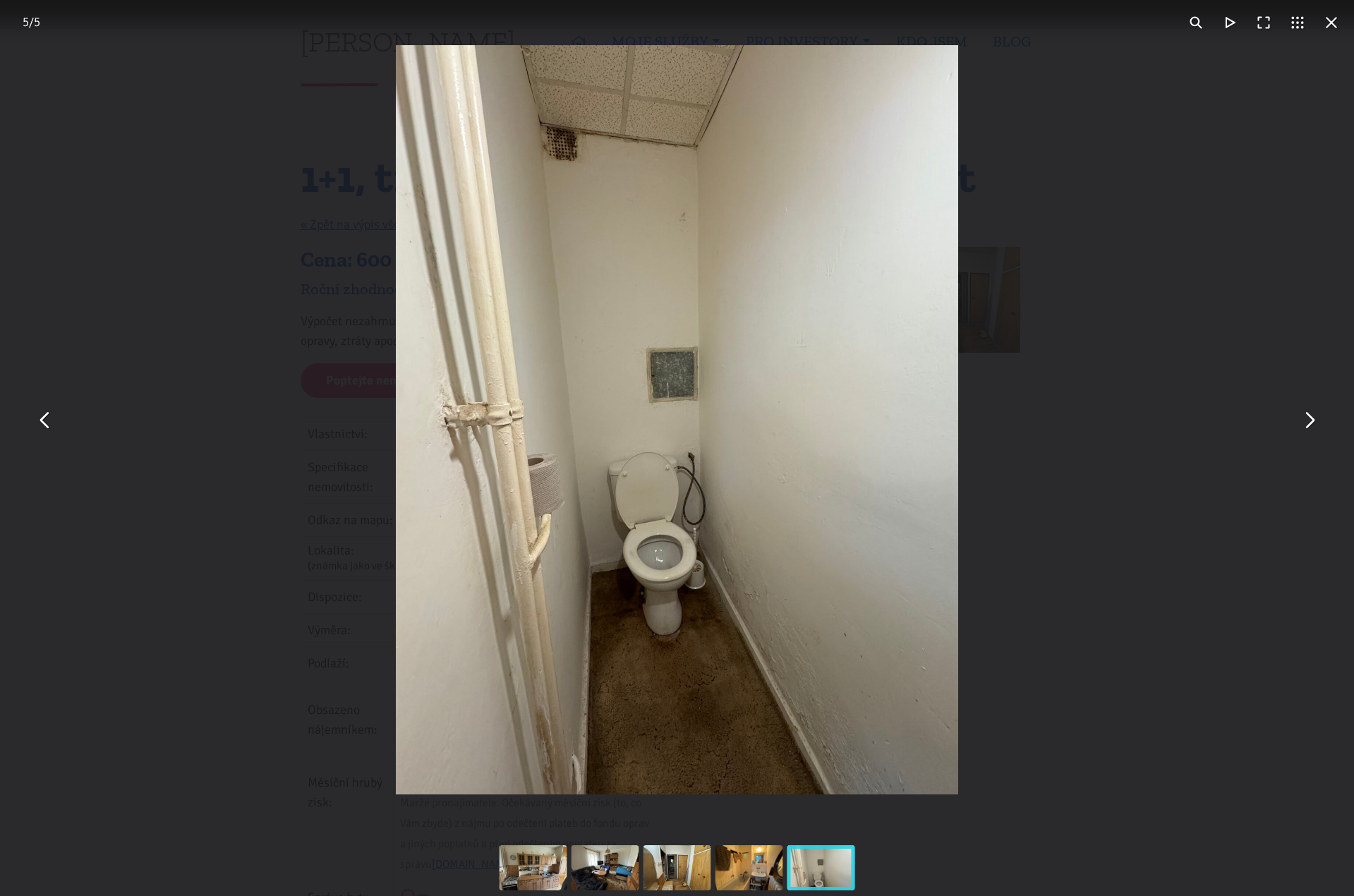
click at [1309, 417] on button "You can close this modal content with the ESC key" at bounding box center [1309, 420] width 34 height 34
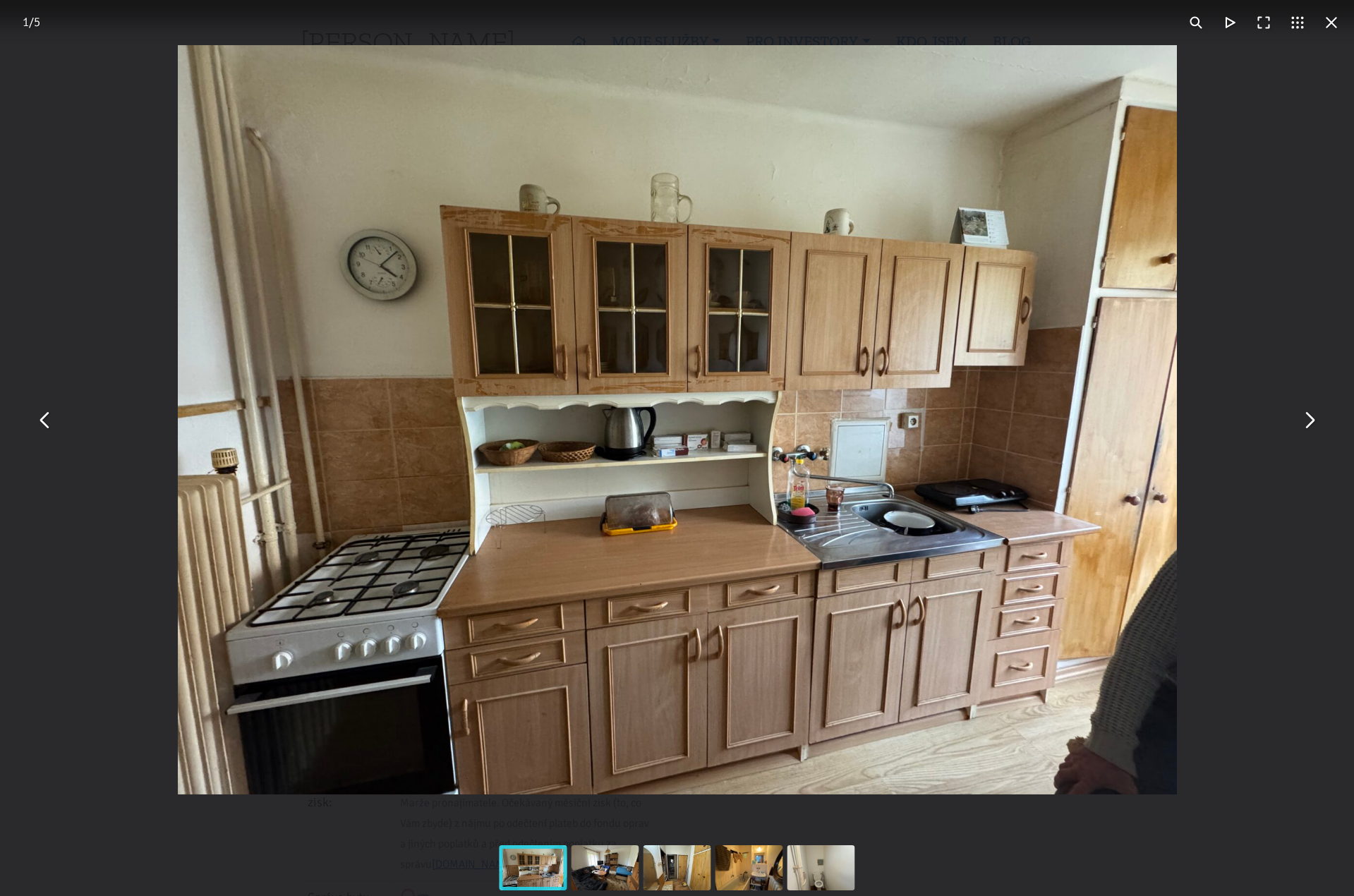
click at [1309, 418] on button "You can close this modal content with the ESC key" at bounding box center [1309, 420] width 34 height 34
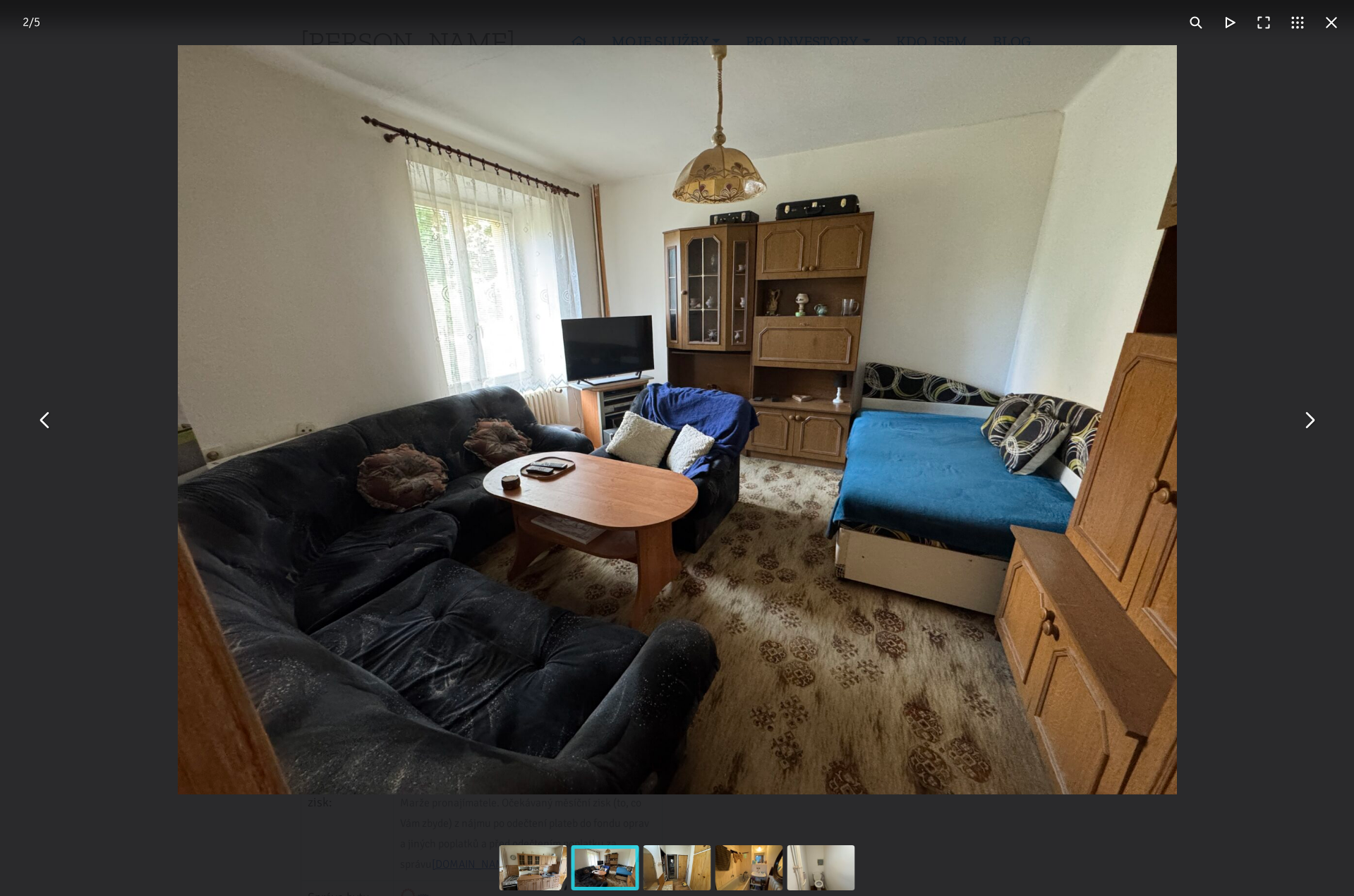
click at [1333, 24] on button "You can close this modal content with the ESC key" at bounding box center [1332, 23] width 34 height 34
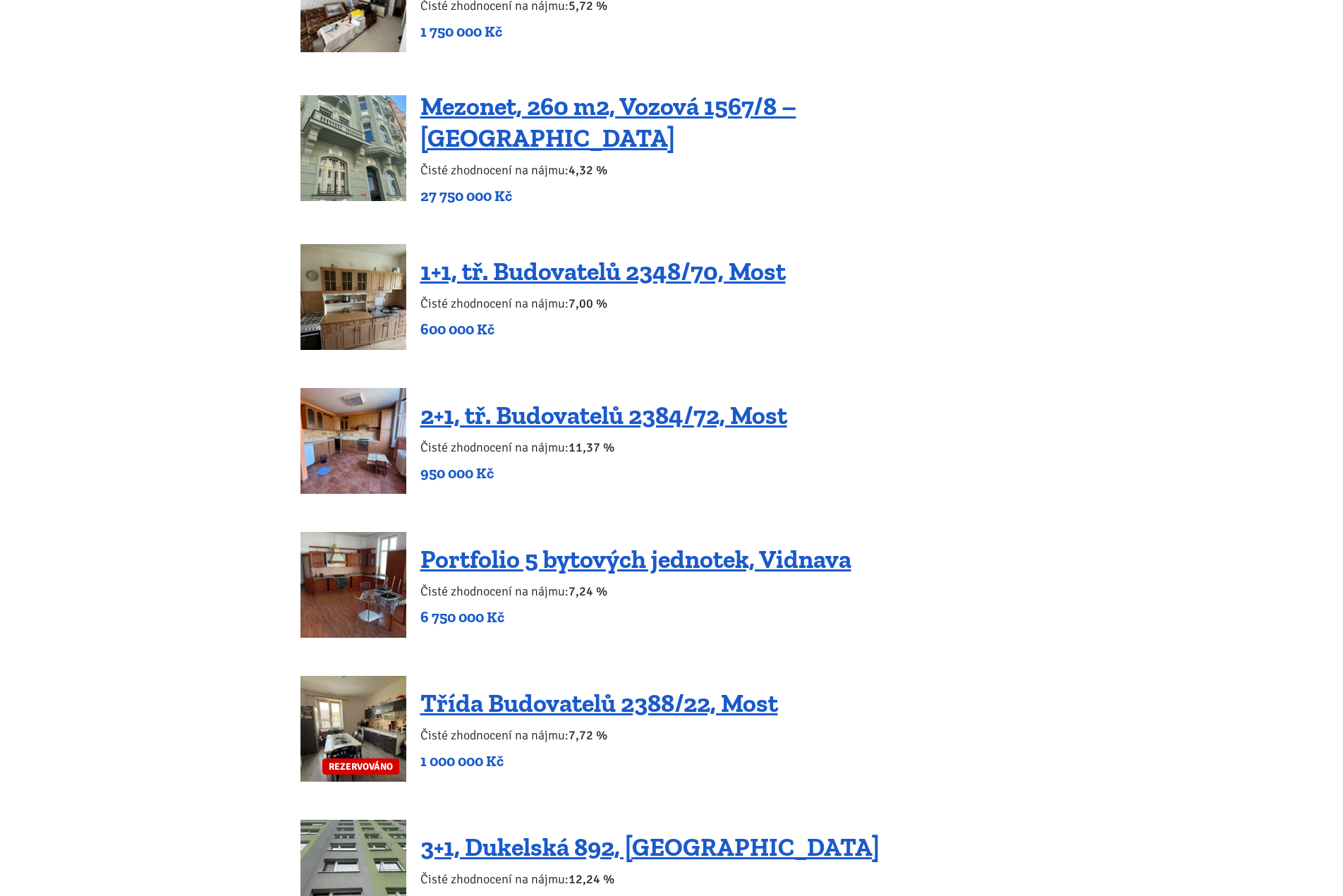
scroll to position [2540, 0]
